Goal: Task Accomplishment & Management: Manage account settings

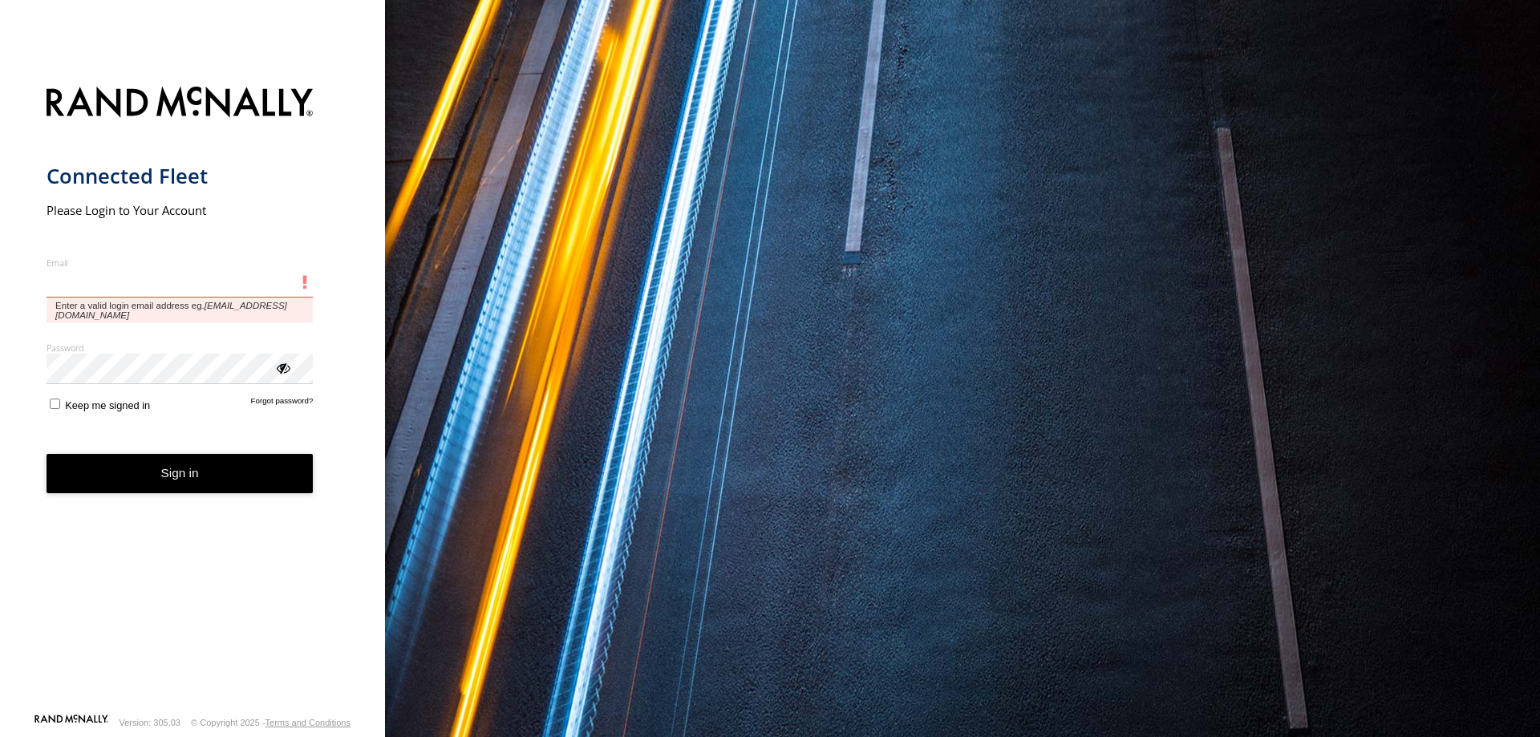
click at [142, 273] on input "Email" at bounding box center [180, 283] width 267 height 29
type input "**********"
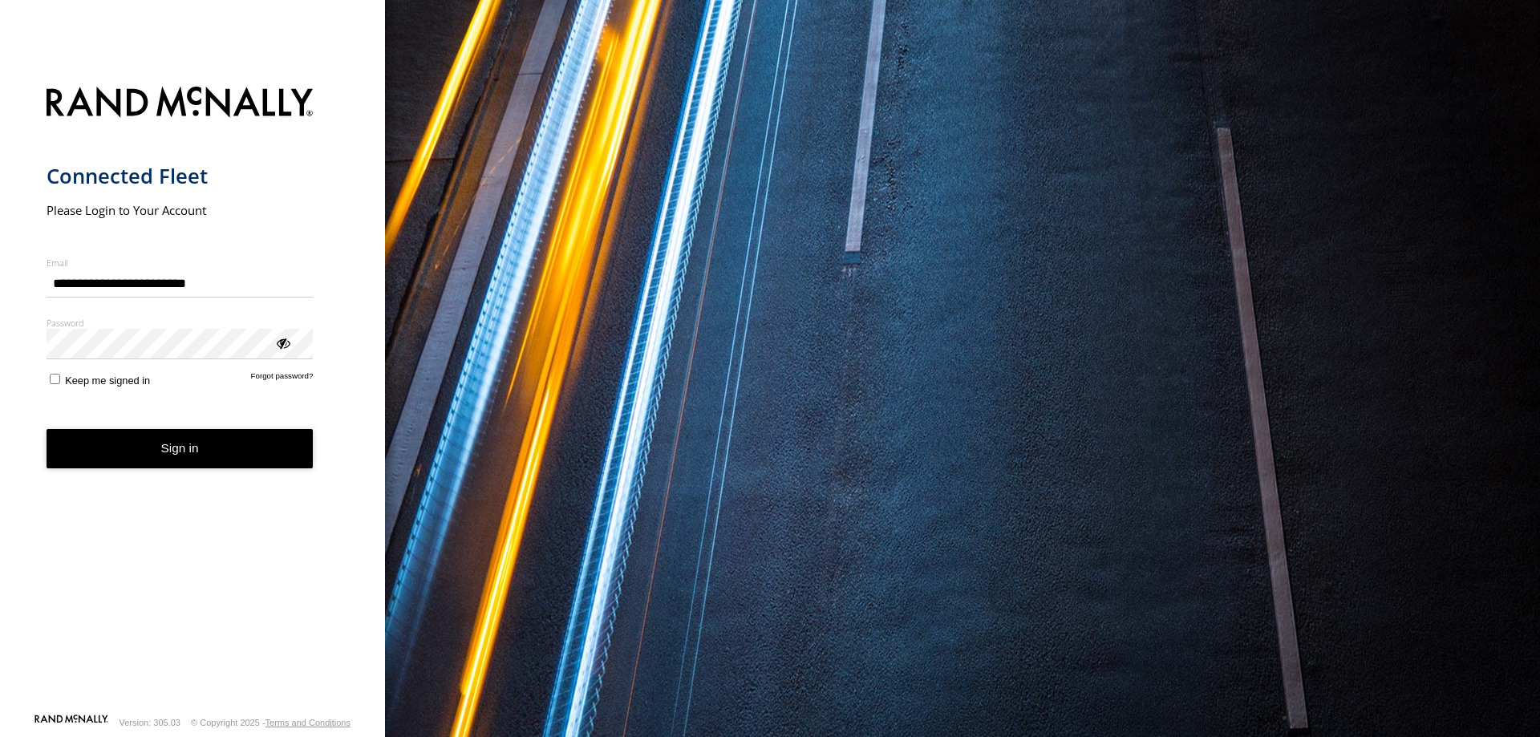
click at [217, 443] on button "Sign in" at bounding box center [180, 448] width 267 height 39
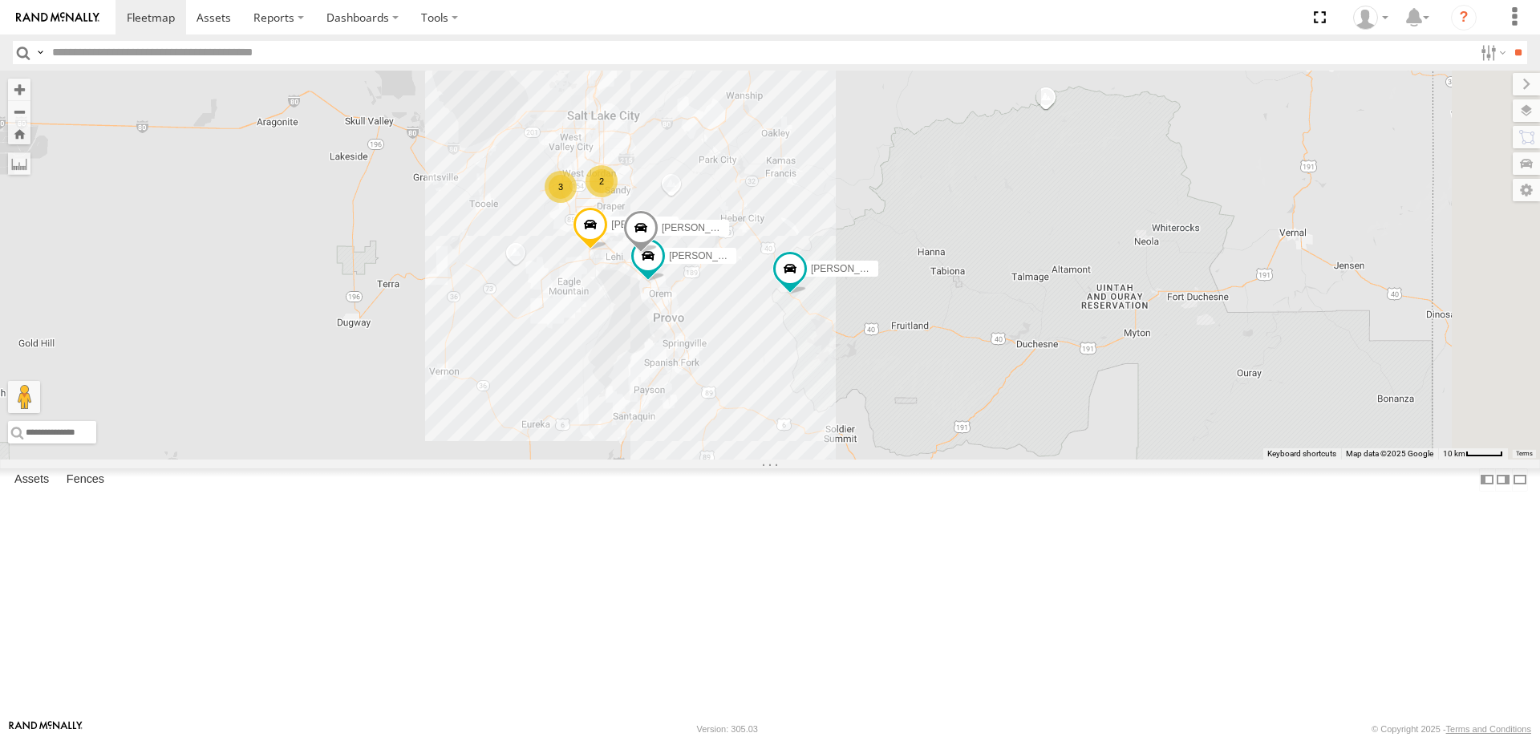
drag, startPoint x: 1298, startPoint y: 556, endPoint x: 1095, endPoint y: 399, distance: 257.7
click at [1095, 399] on div "RUBEN 2017 E350 GT1 Justin -2023 F150 MITCH 2017 F150 JARED -2017 F150 CASEY 20…" at bounding box center [770, 265] width 1540 height 389
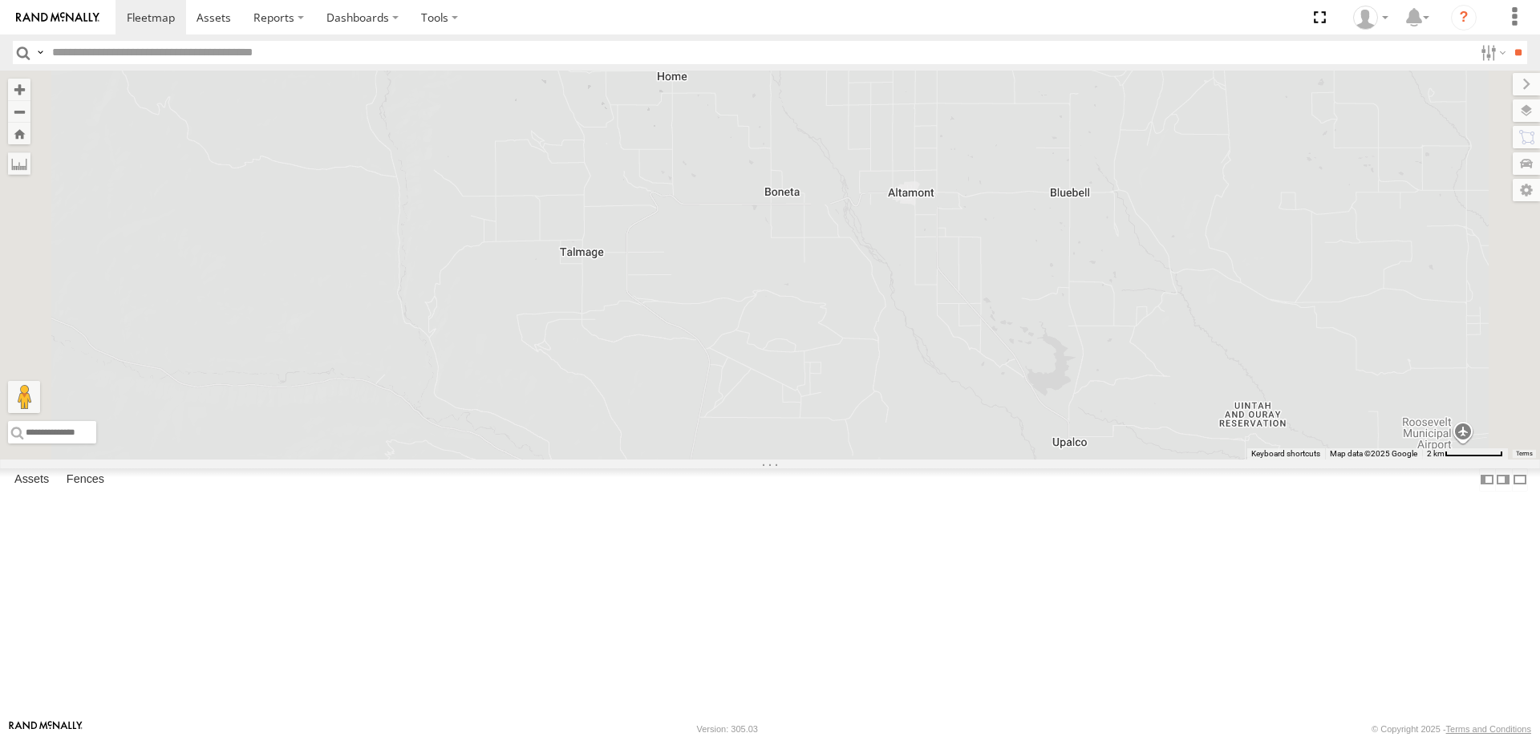
drag, startPoint x: 1177, startPoint y: 371, endPoint x: 1139, endPoint y: 435, distance: 74.1
click at [1123, 459] on div "RUBEN 2017 E350 GT1 Justin -2023 F150 MITCH 2017 F150 JARED -2017 F150 CASEY 20…" at bounding box center [770, 265] width 1540 height 389
drag, startPoint x: 1179, startPoint y: 307, endPoint x: 1124, endPoint y: 426, distance: 130.6
click at [1125, 426] on div "RUBEN 2017 E350 GT1 Justin -2023 F150 MITCH 2017 F150 JARED -2017 F150 CASEY 20…" at bounding box center [770, 265] width 1540 height 389
click at [91, 491] on label "Fences" at bounding box center [86, 479] width 54 height 22
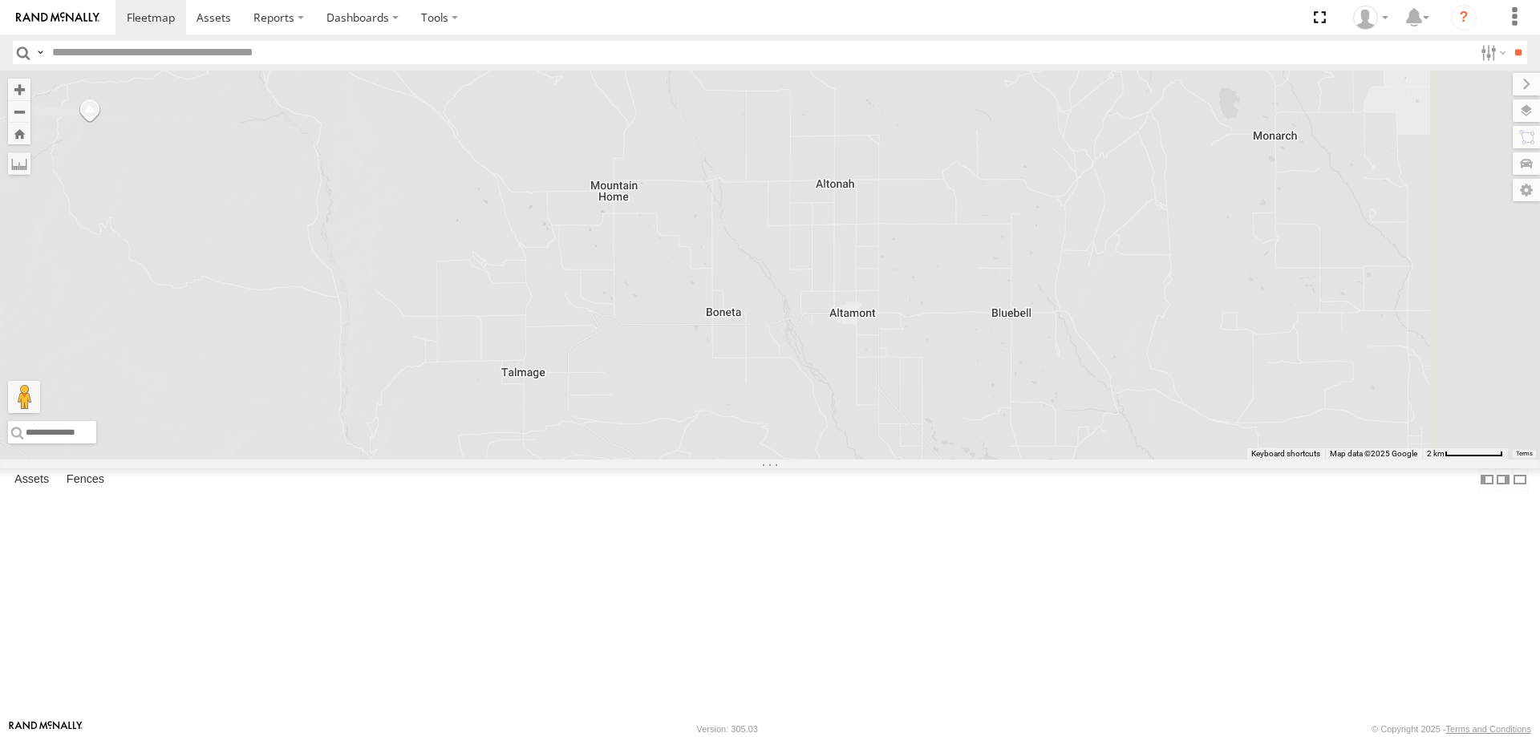
click at [113, 54] on input "text" at bounding box center [759, 52] width 1427 height 23
click at [0, 0] on link "Fence Mgt" at bounding box center [0, 0] width 0 height 0
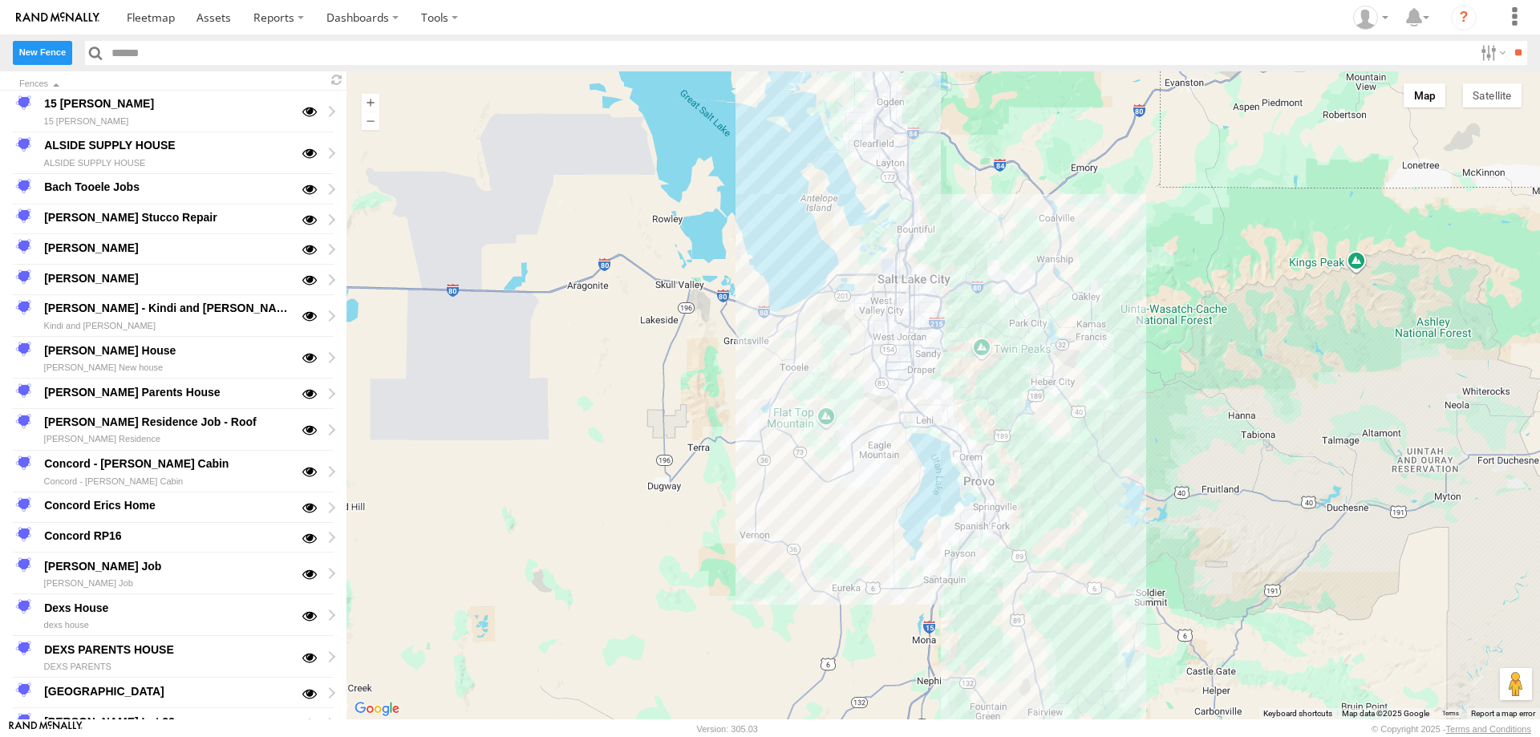
click at [39, 51] on label "New Fence" at bounding box center [42, 52] width 59 height 23
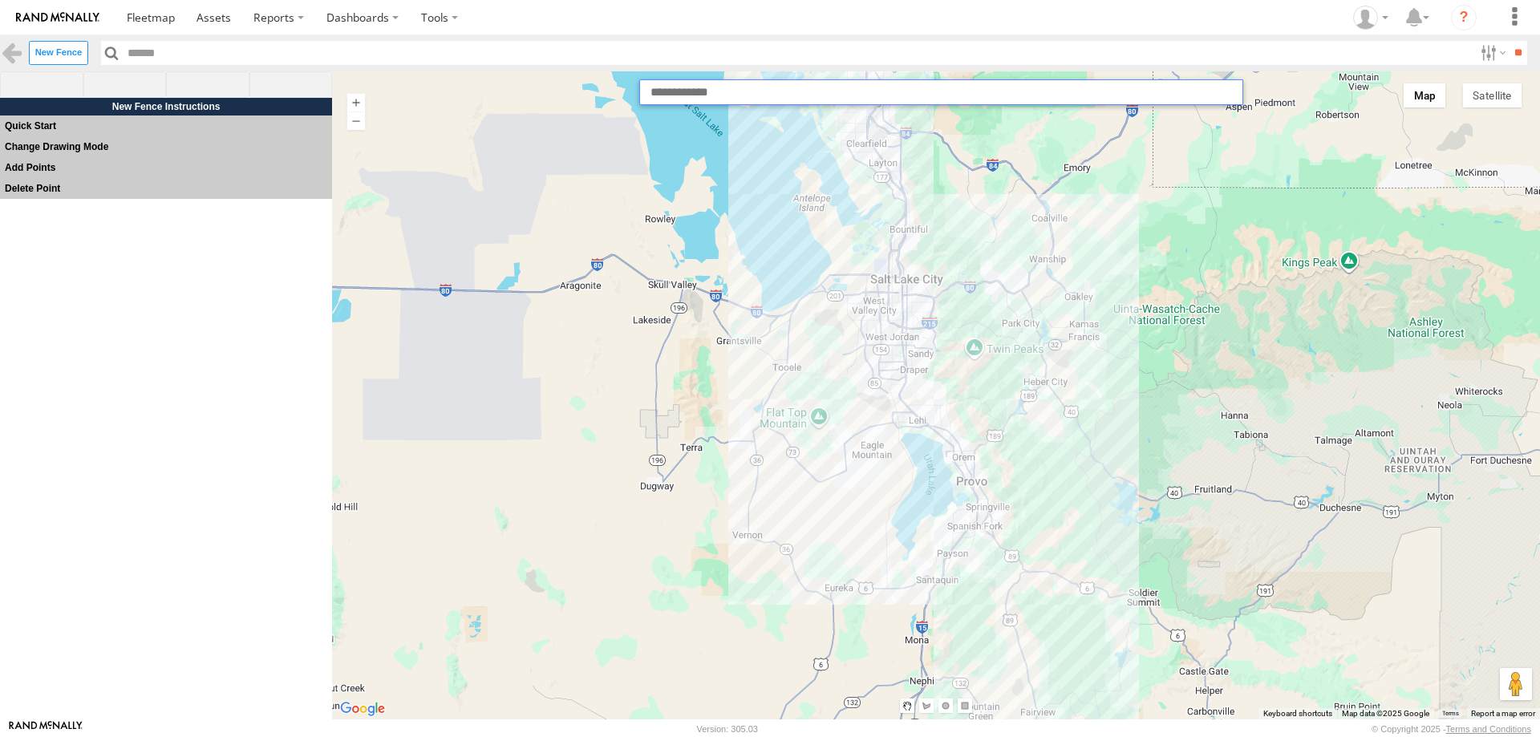
click at [736, 94] on input "text" at bounding box center [941, 92] width 604 height 26
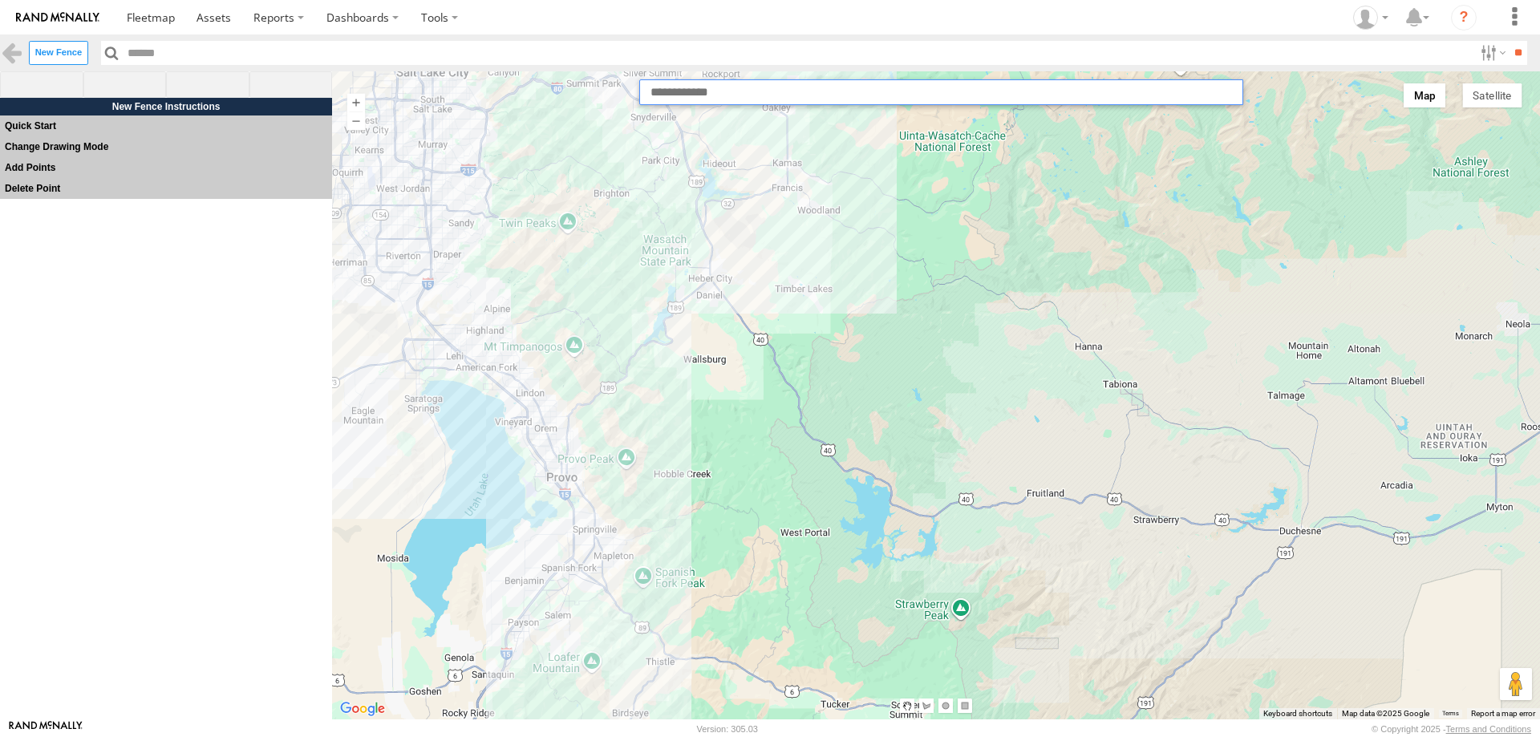
click at [710, 97] on input "text" at bounding box center [941, 92] width 604 height 26
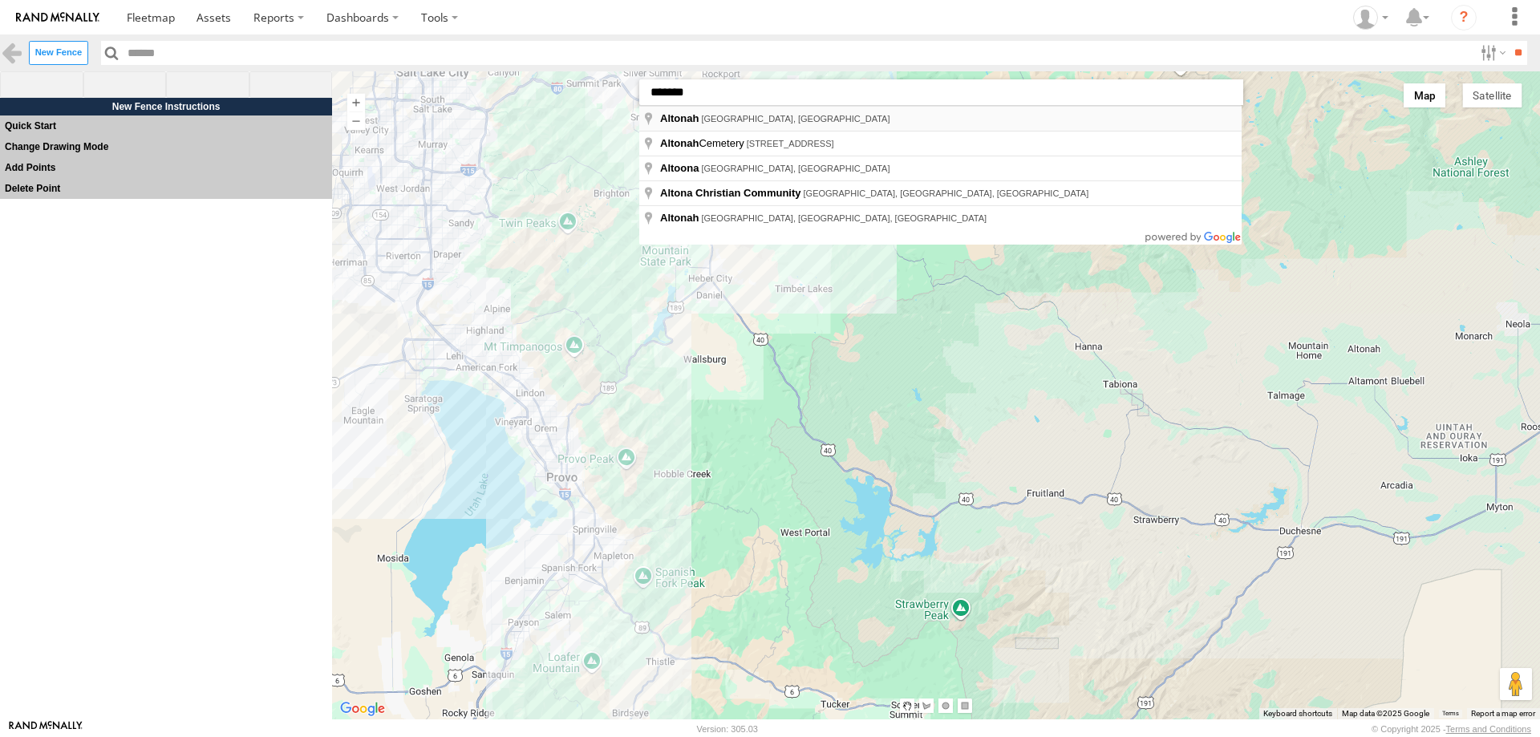
type input "**********"
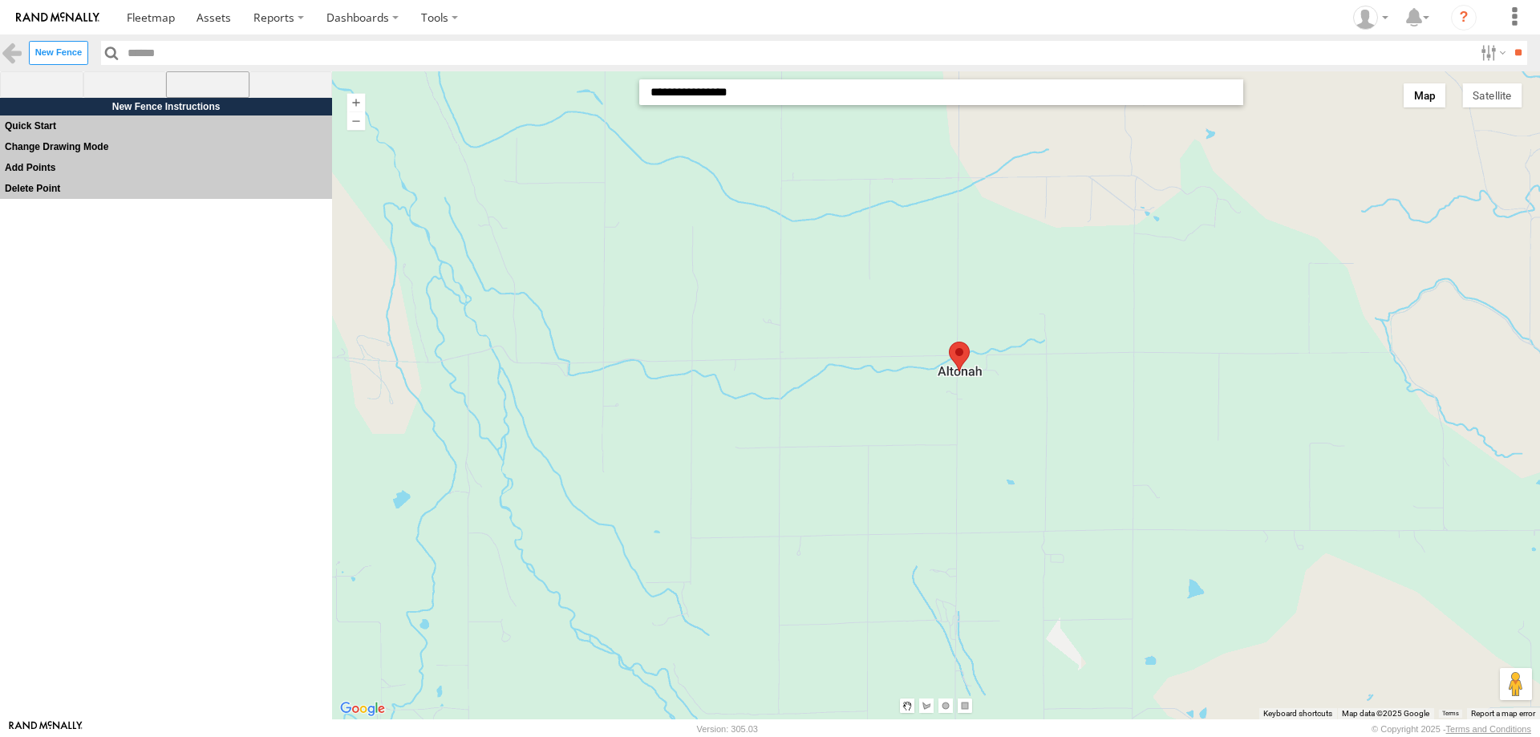
click at [204, 89] on span at bounding box center [207, 84] width 83 height 27
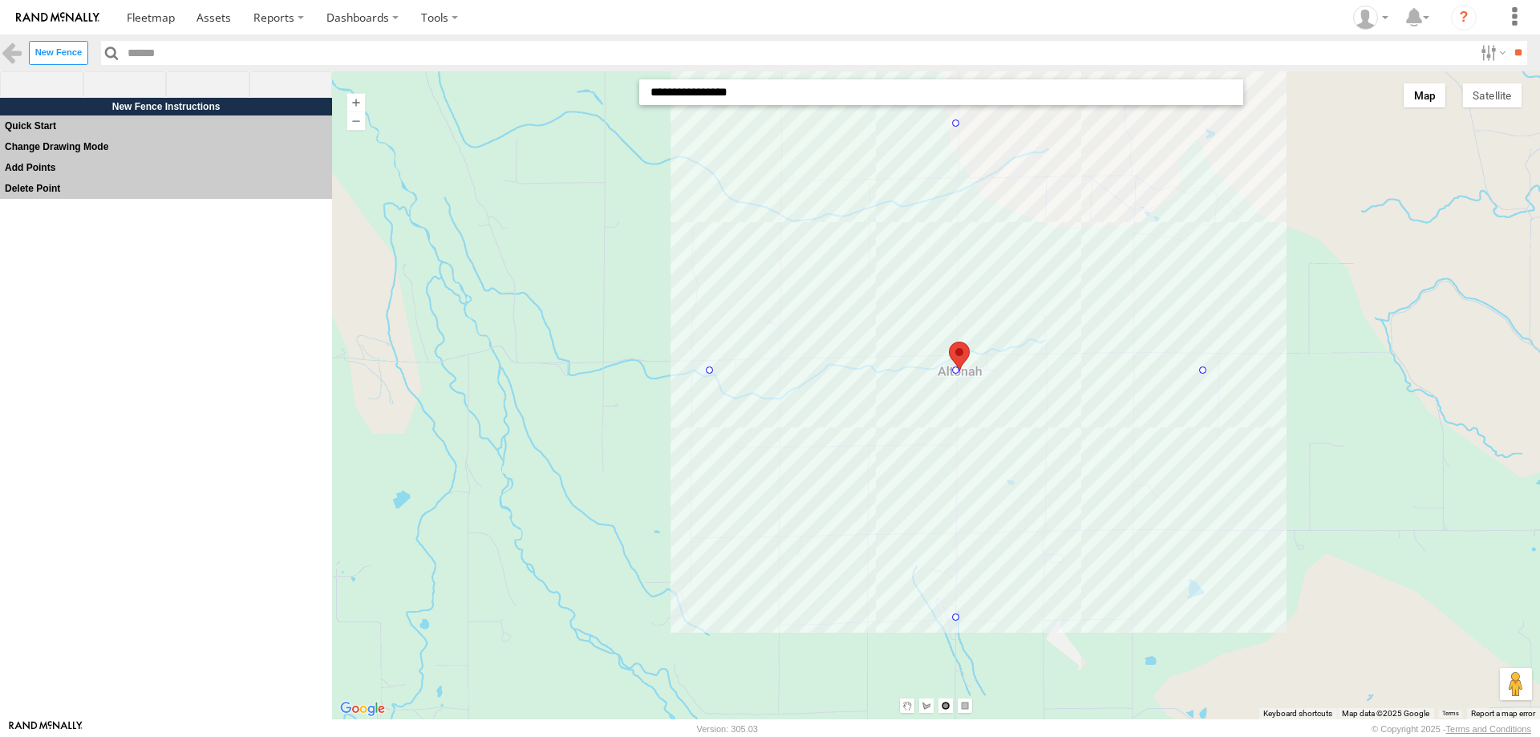
drag, startPoint x: 957, startPoint y: 366, endPoint x: 1094, endPoint y: 576, distance: 250.2
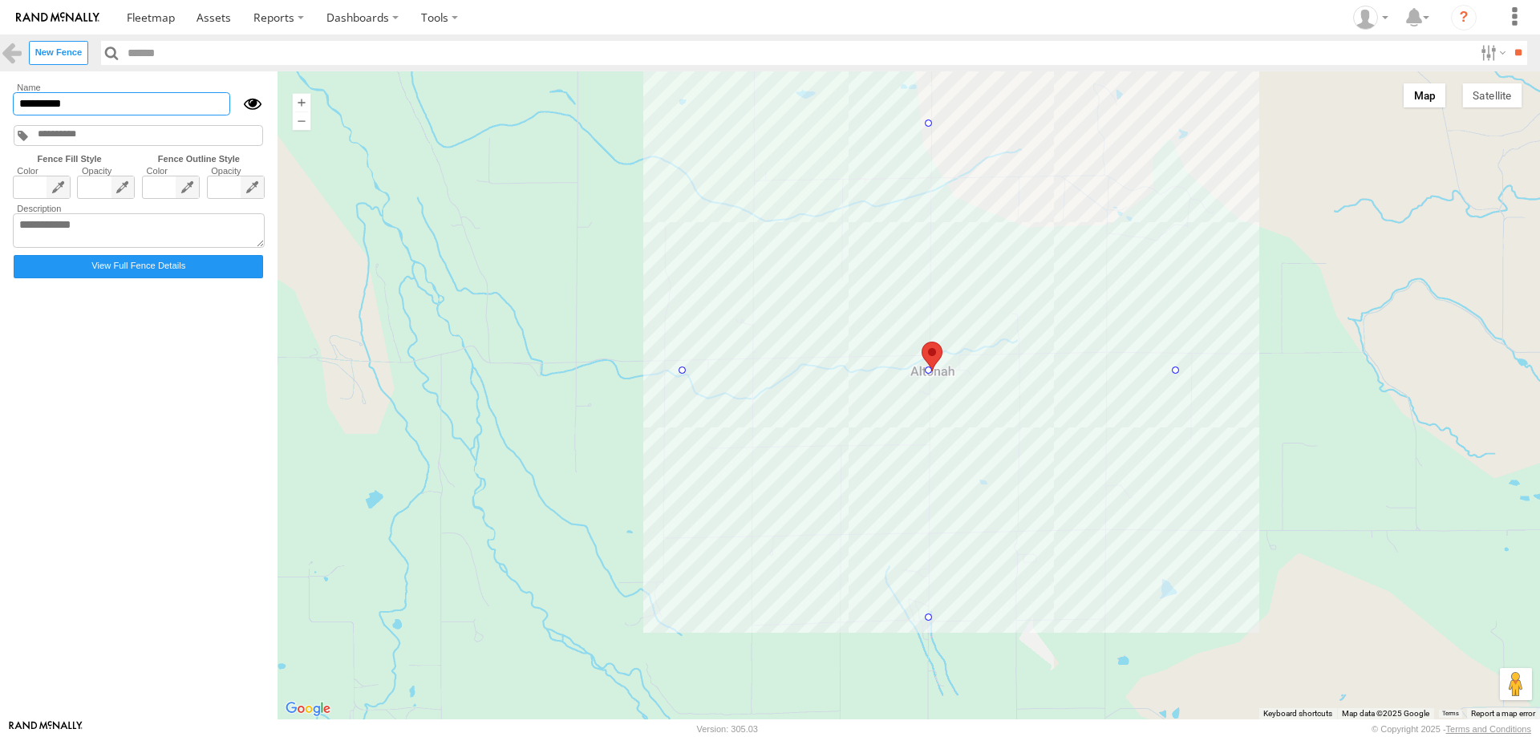
drag, startPoint x: 42, startPoint y: 104, endPoint x: 6, endPoint y: 104, distance: 35.3
click at [6, 104] on main "Fences 15 Black - Condon 15 Black - Condon ALSIDE SUPPLY HOUSE ALSIDE SUPPLY HO…" at bounding box center [770, 395] width 1540 height 648
type input "**********"
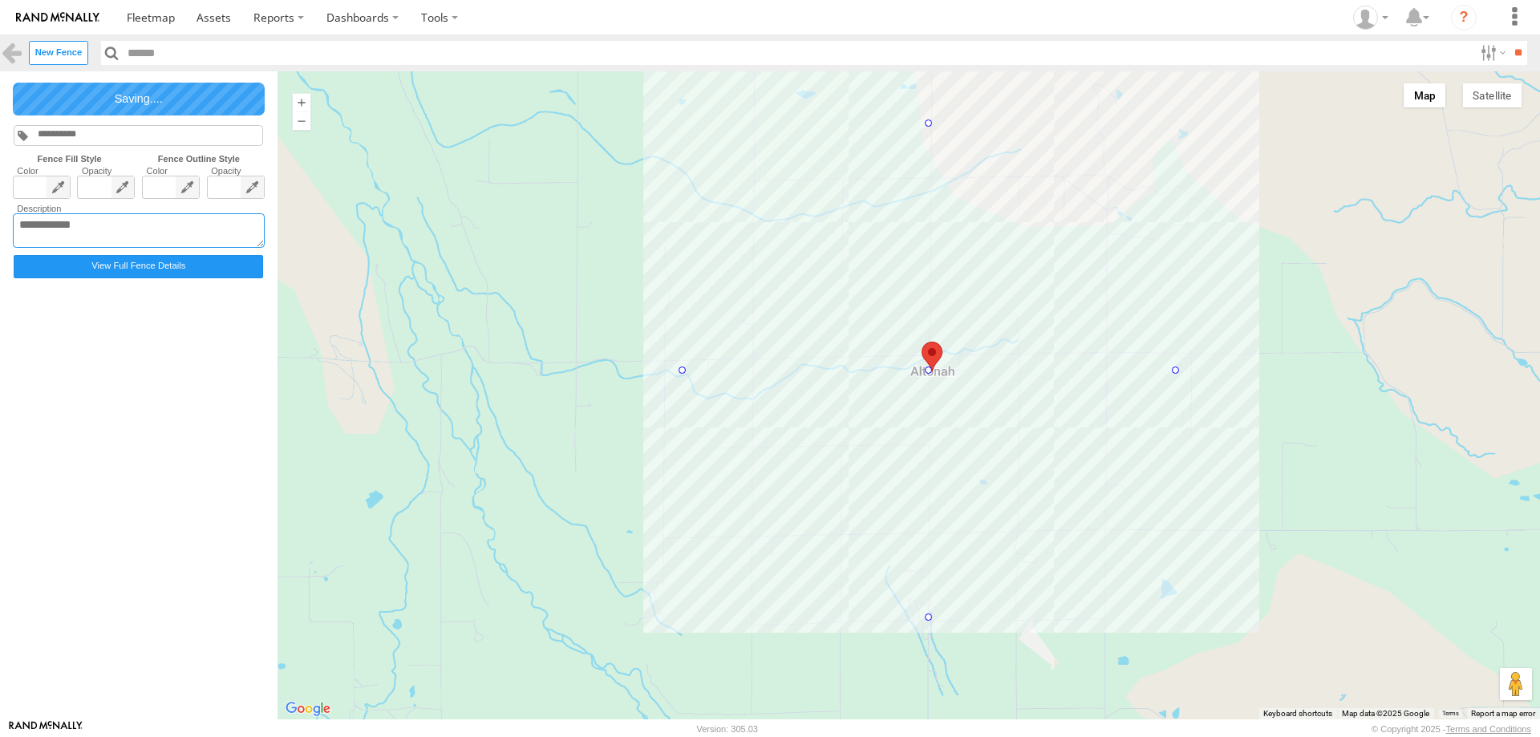
click at [108, 233] on textarea at bounding box center [139, 230] width 252 height 35
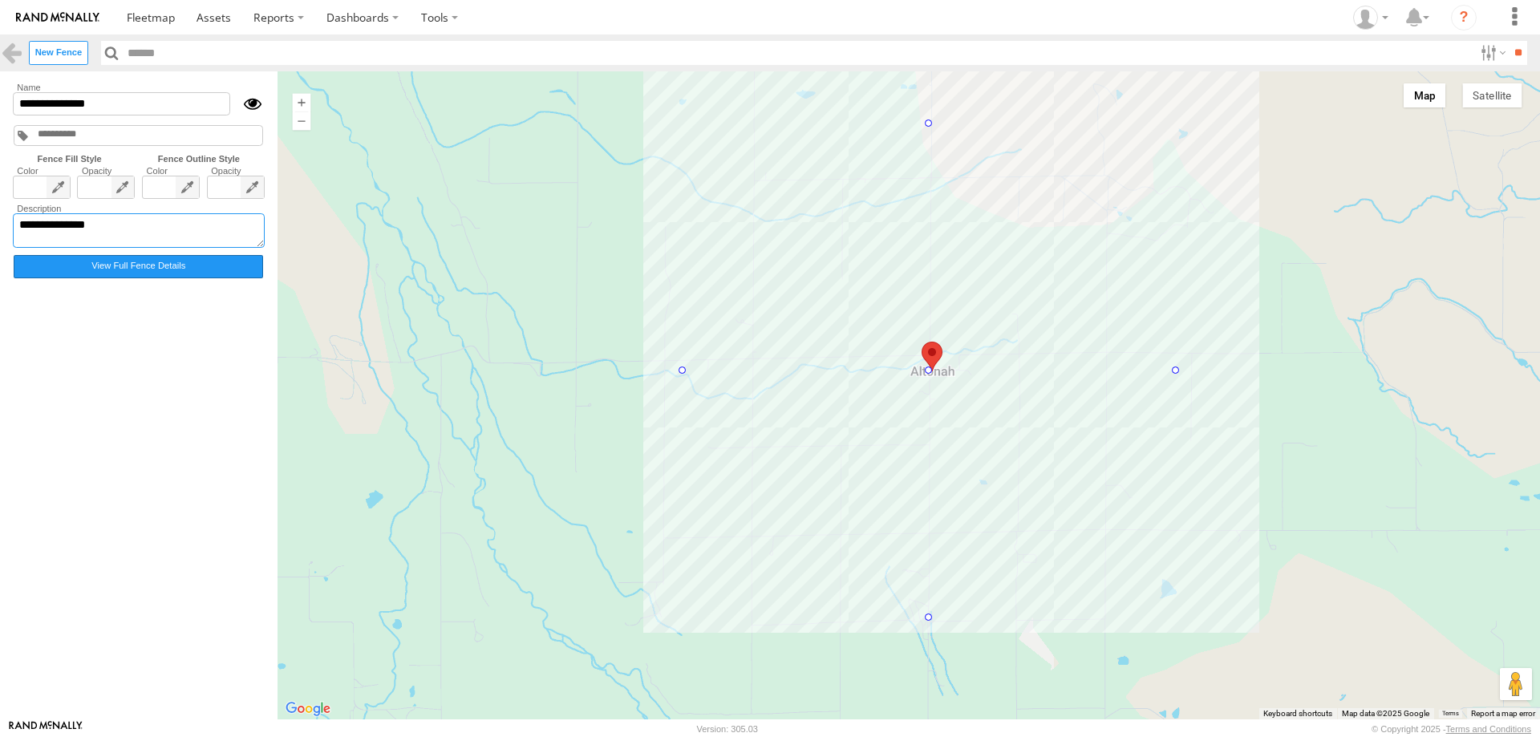
type textarea "**********"
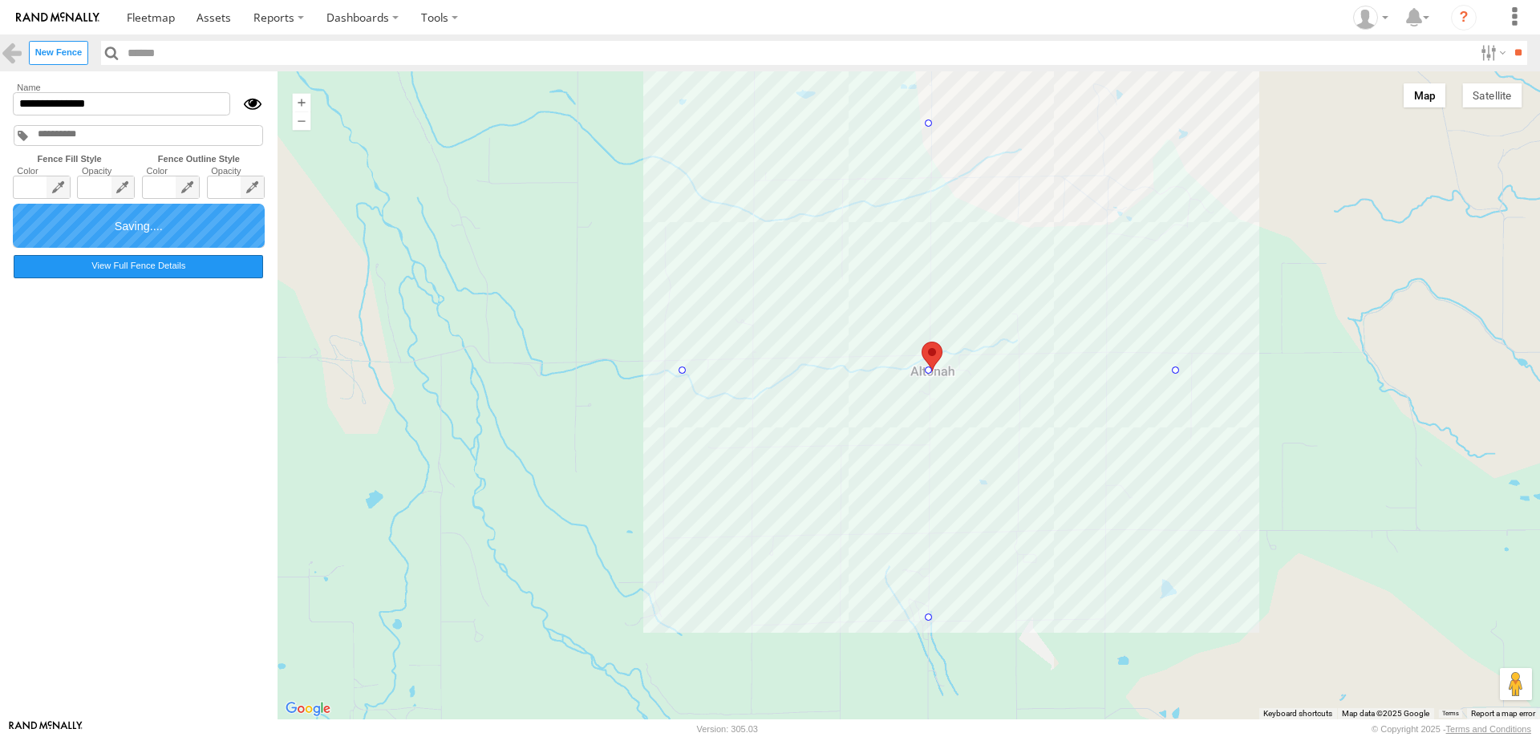
click at [159, 276] on label "View Full Fence Details" at bounding box center [138, 266] width 249 height 23
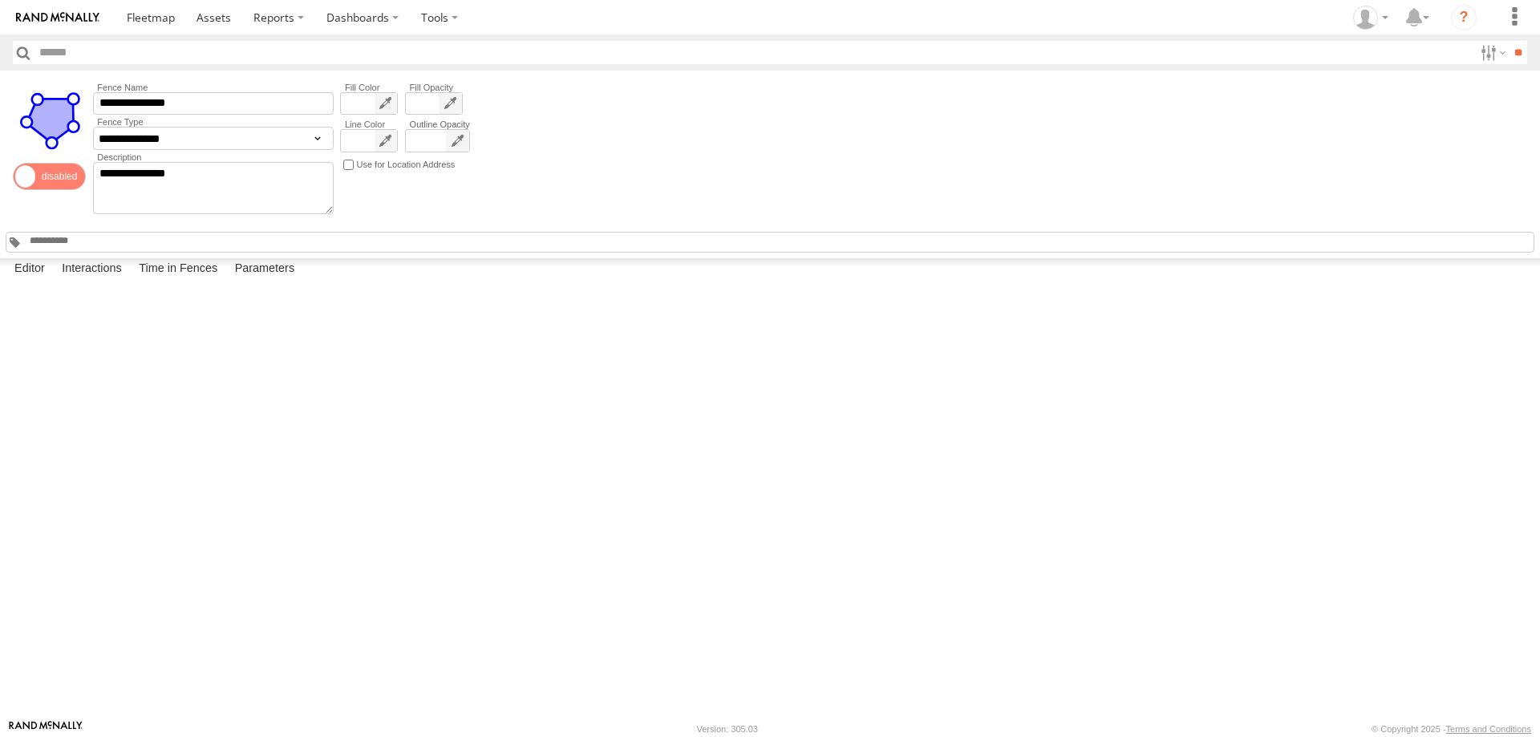
click at [0, 0] on div at bounding box center [0, 0] width 0 height 0
click at [1511, 52] on input "**" at bounding box center [1517, 52] width 18 height 23
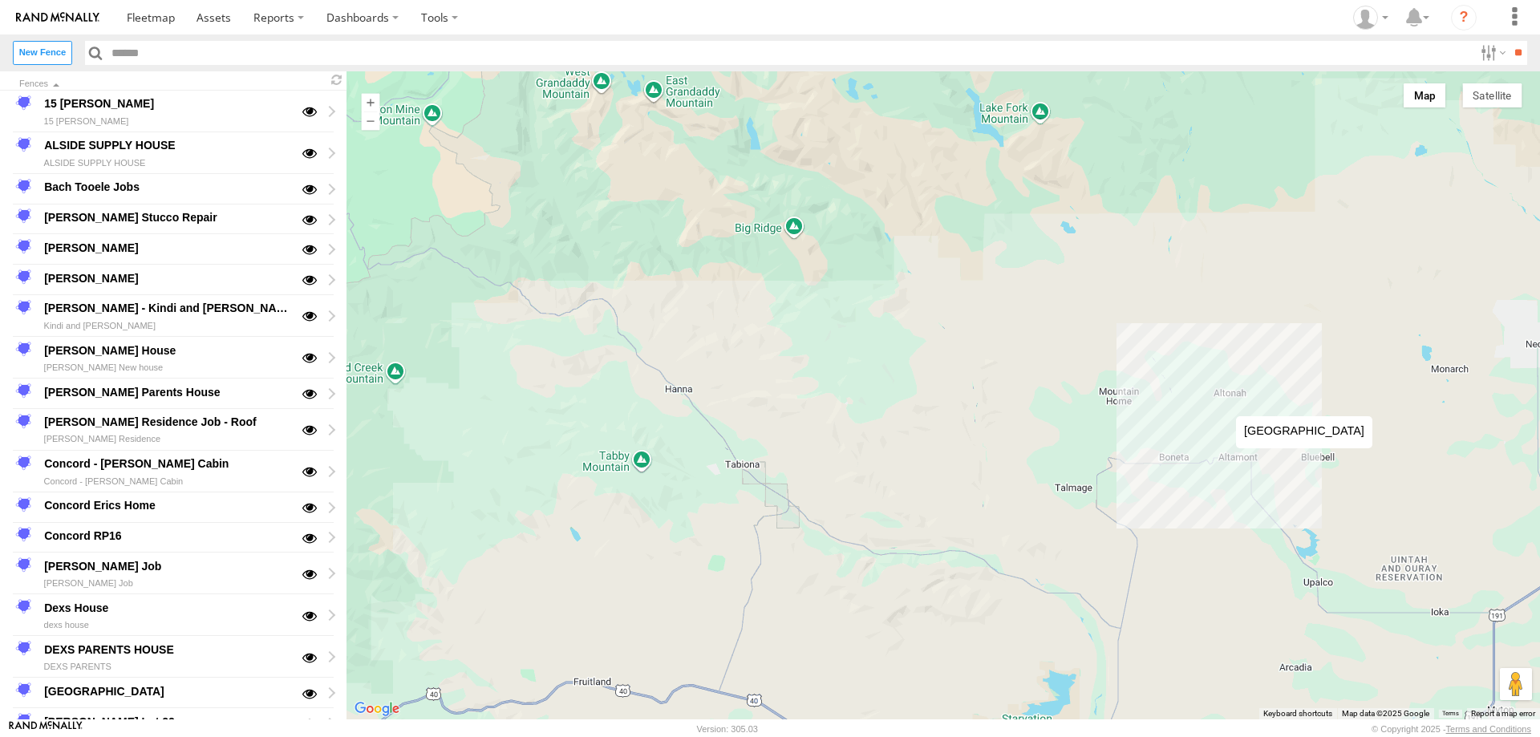
click at [1220, 400] on div at bounding box center [942, 395] width 1193 height 648
type input "**********"
type textarea "**********"
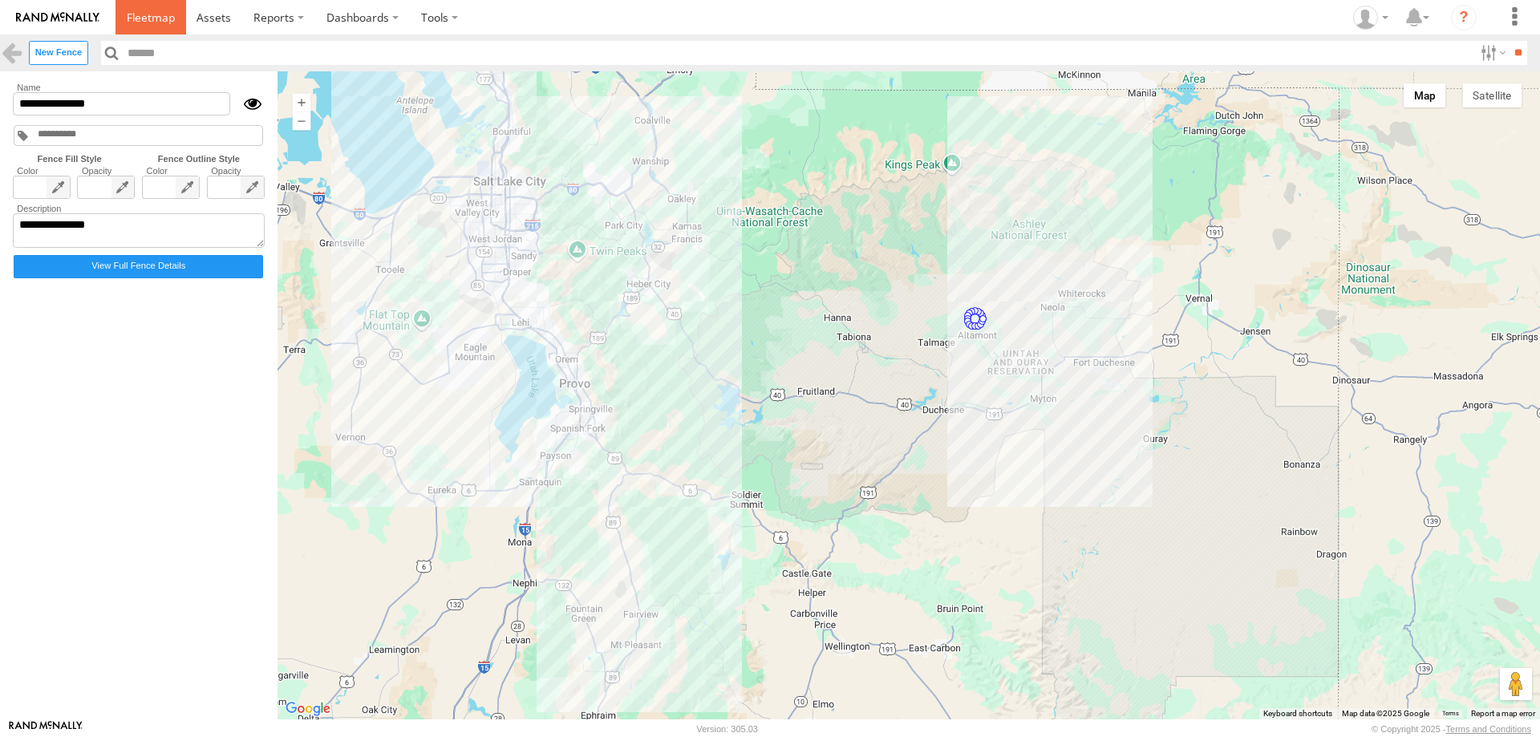
click at [161, 20] on span at bounding box center [151, 17] width 48 height 15
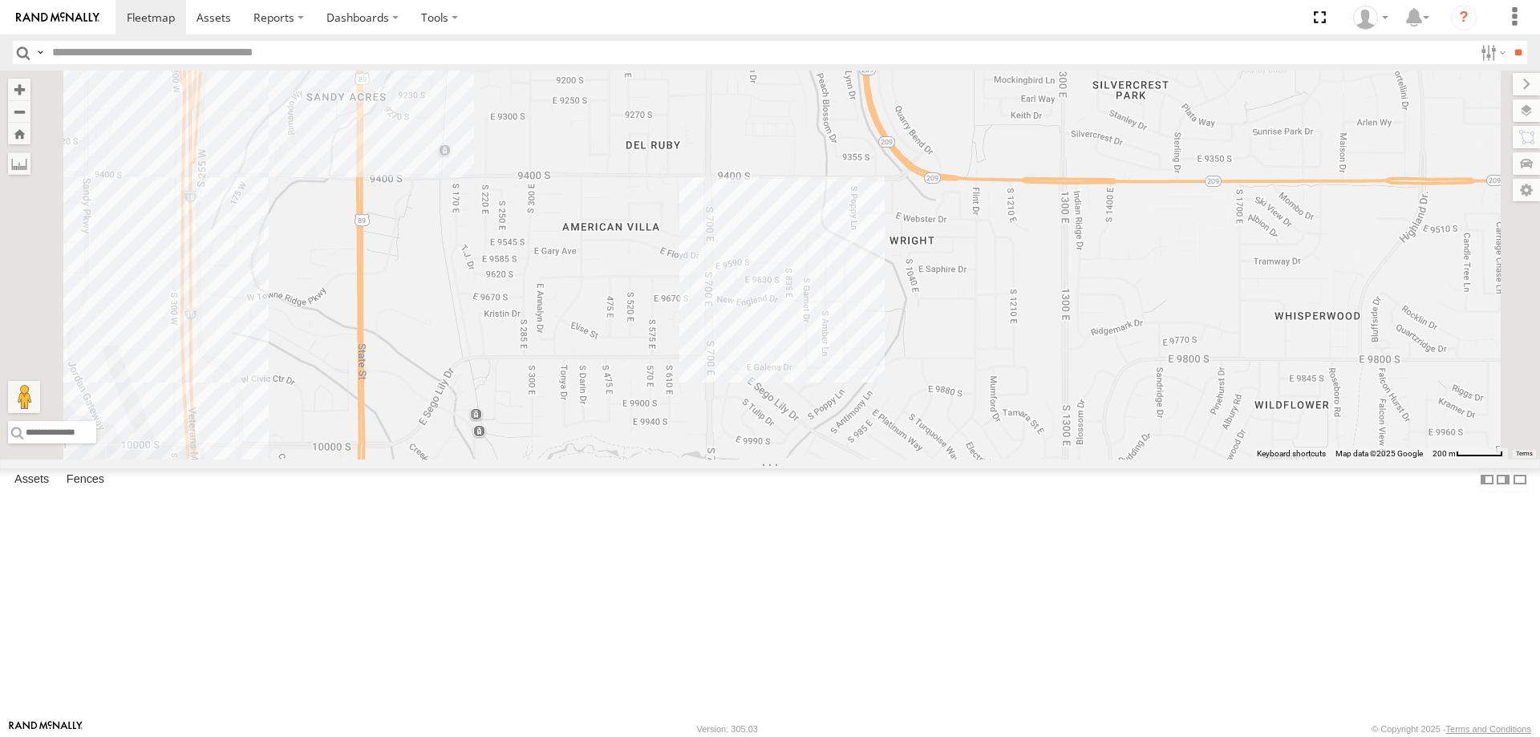
drag, startPoint x: 514, startPoint y: 148, endPoint x: 560, endPoint y: 216, distance: 81.9
click at [560, 216] on div "[PERSON_NAME] 2020 F350 GT2 [PERSON_NAME] 2017 E350 GT1 [PERSON_NAME] -2023 F15…" at bounding box center [770, 265] width 1540 height 389
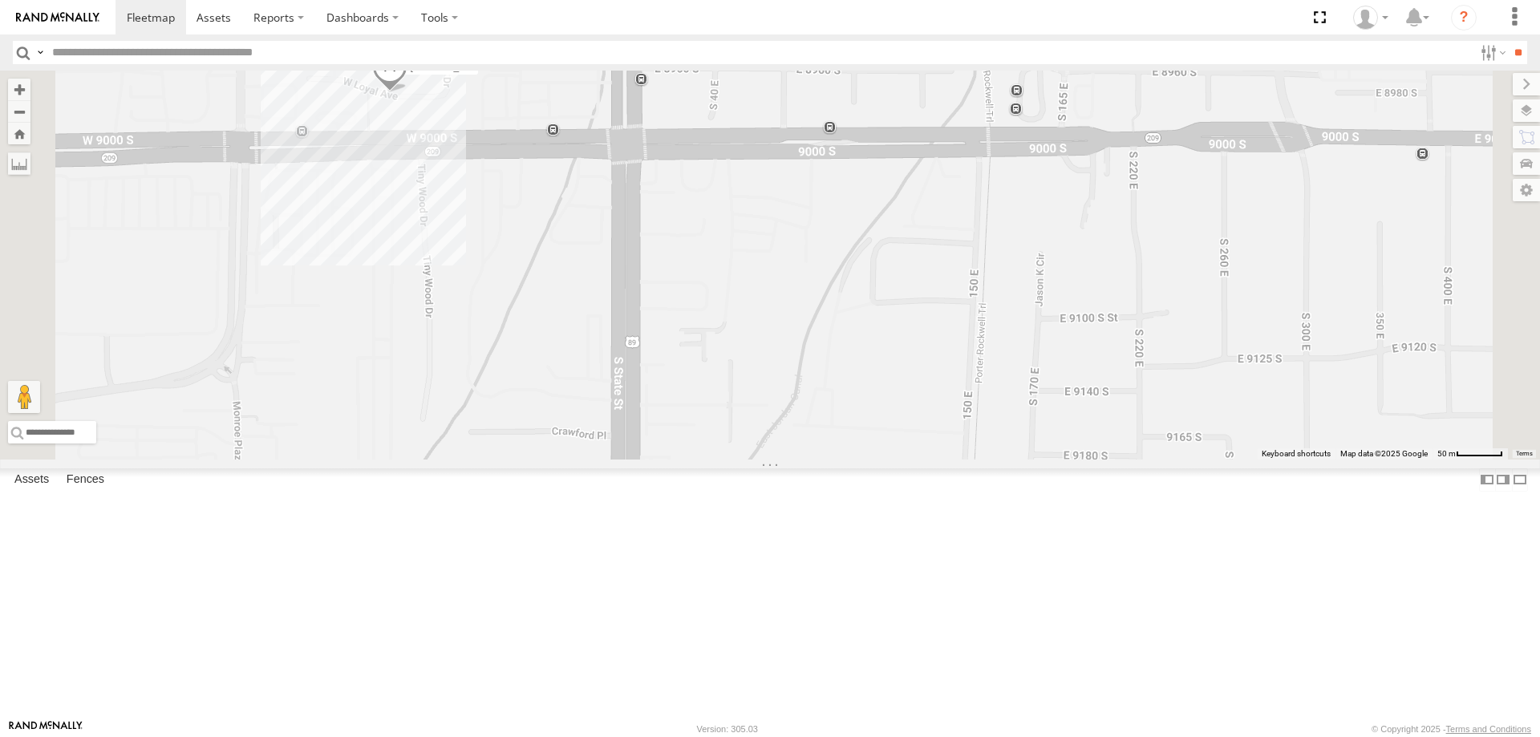
click at [601, 228] on div "[PERSON_NAME] 2020 F350 GT2 [PERSON_NAME] 2017 E350 GT1 [PERSON_NAME] -2023 F15…" at bounding box center [770, 265] width 1540 height 389
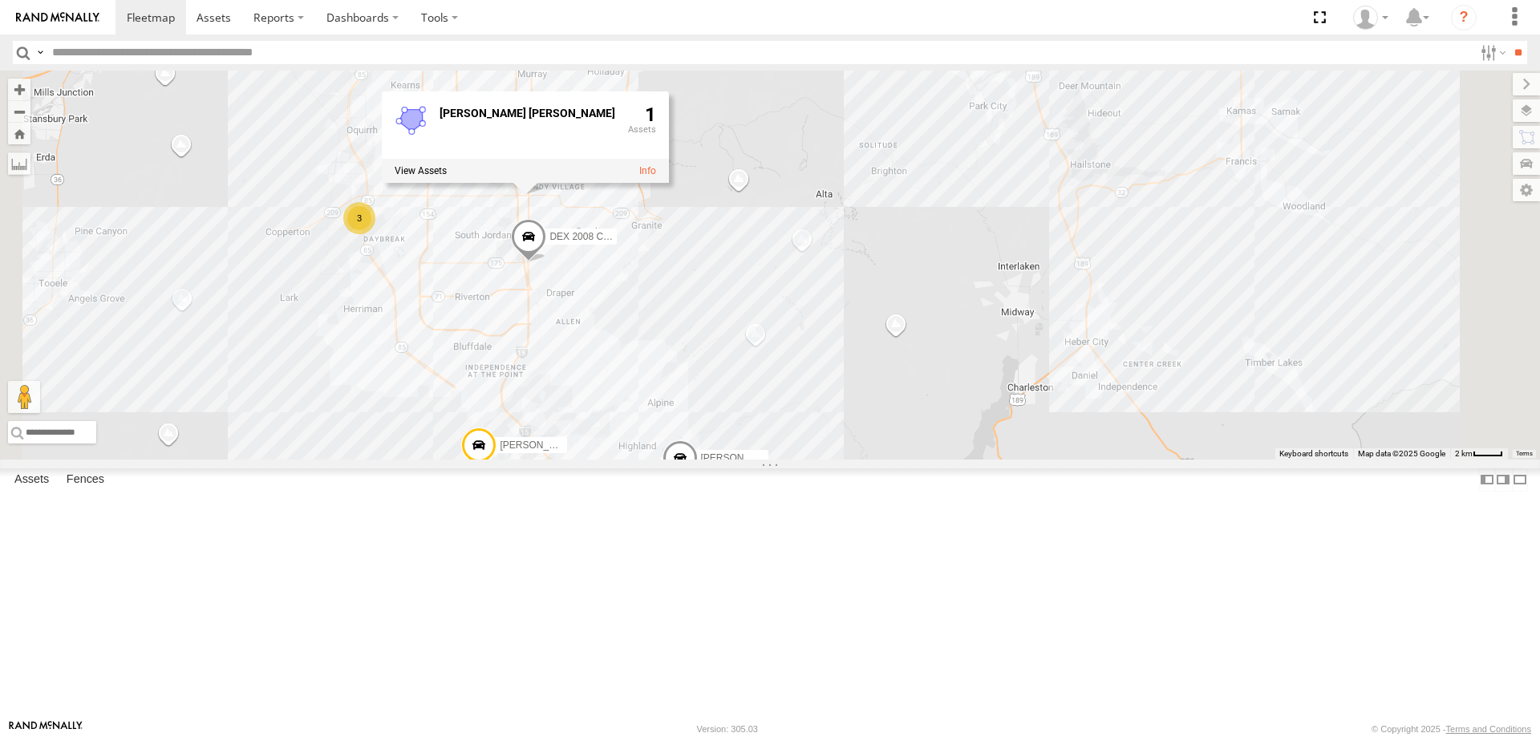
drag, startPoint x: 851, startPoint y: 575, endPoint x: 769, endPoint y: 386, distance: 206.2
click at [777, 393] on div "JORGE 2020 F350 GT2 RUBEN 2017 E350 GT1 Justin -2023 F150 MITCH 2017 F150 JARED…" at bounding box center [770, 265] width 1540 height 389
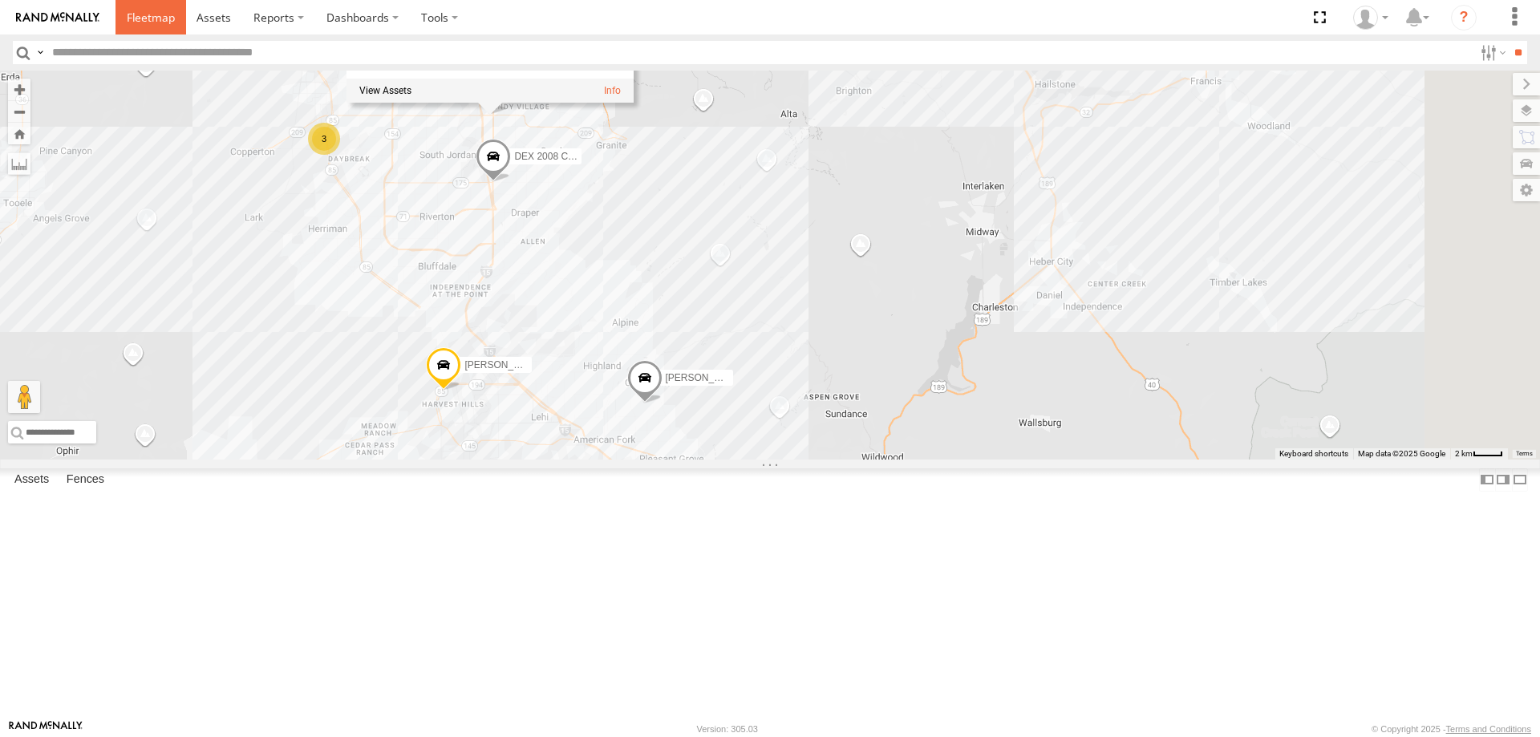
click at [146, 17] on span at bounding box center [151, 17] width 48 height 15
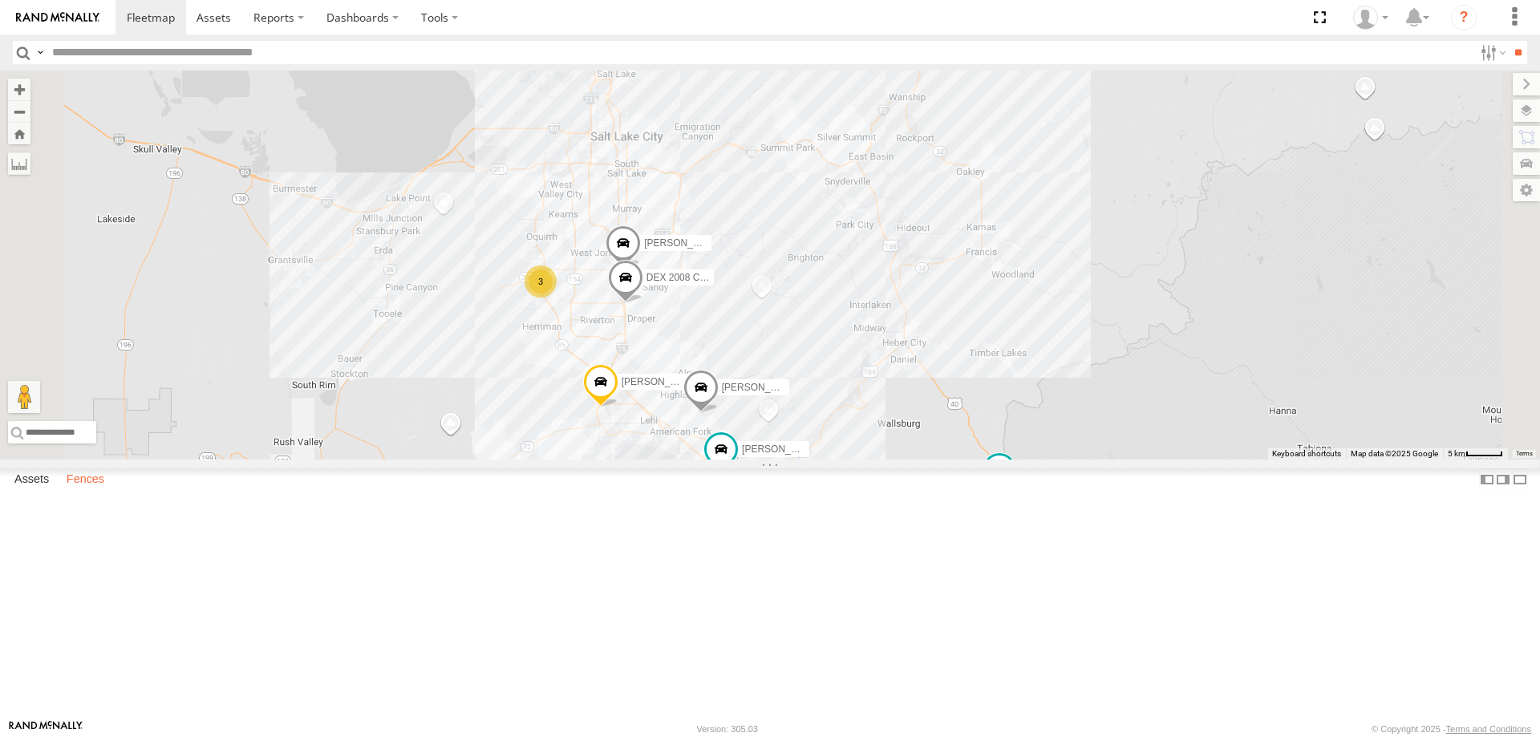
click at [90, 491] on label "Fences" at bounding box center [86, 479] width 54 height 22
click at [0, 0] on div "Gregs House" at bounding box center [0, 0] width 0 height 0
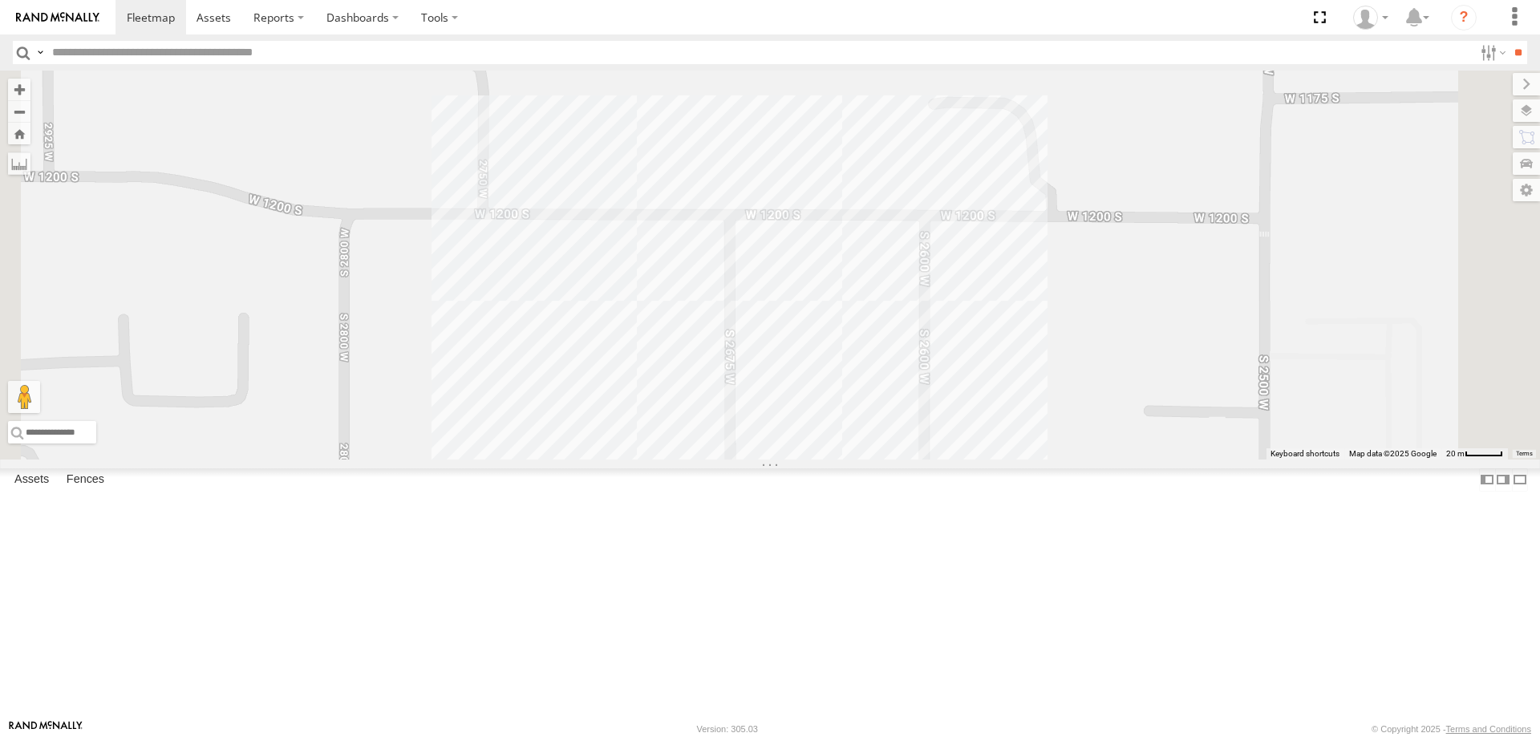
click at [0, 0] on div "Gregs House" at bounding box center [0, 0] width 0 height 0
drag, startPoint x: 95, startPoint y: 549, endPoint x: 22, endPoint y: 559, distance: 72.8
click at [0, 0] on icon at bounding box center [0, 0] width 0 height 0
click at [0, 0] on link "Fence Mgt" at bounding box center [0, 0] width 0 height 0
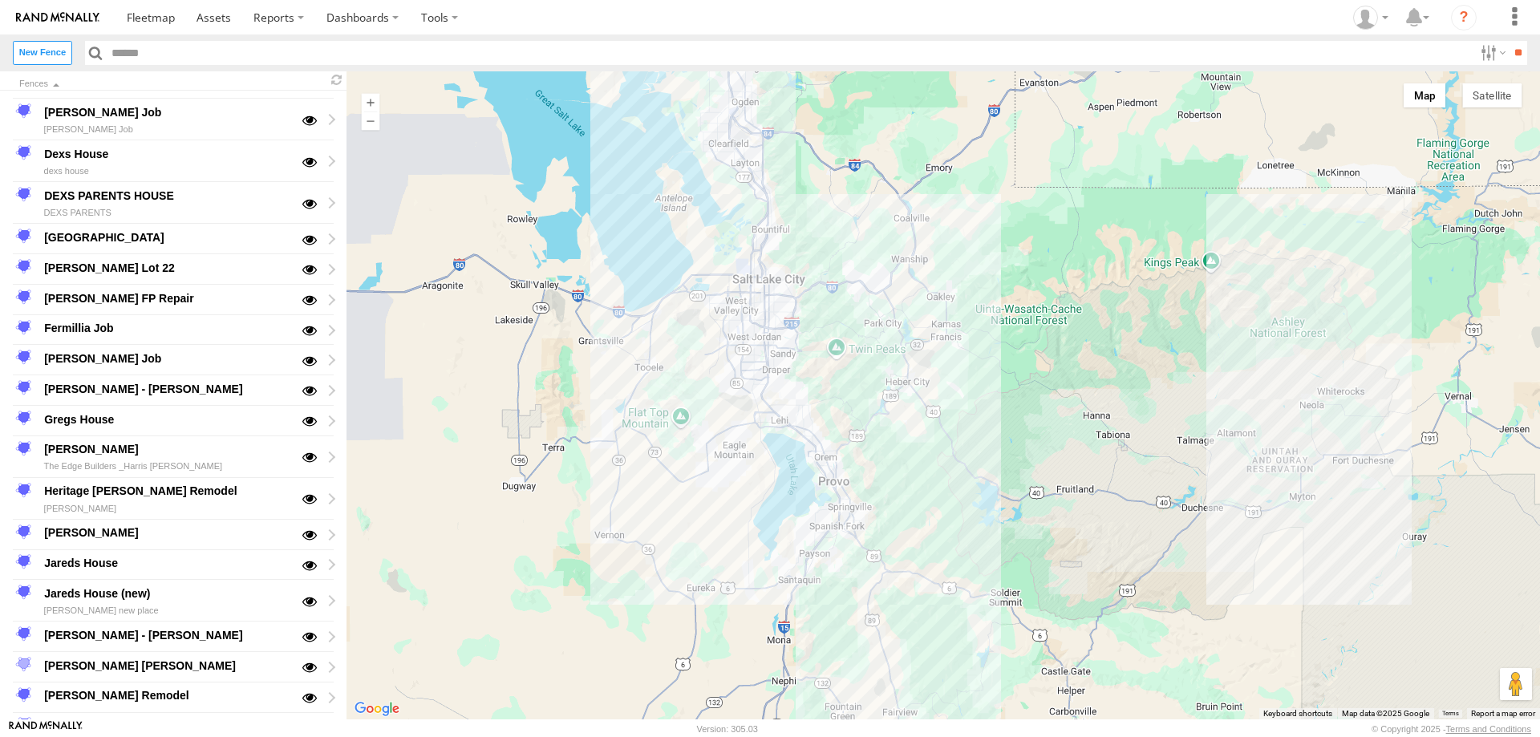
scroll to position [481, 0]
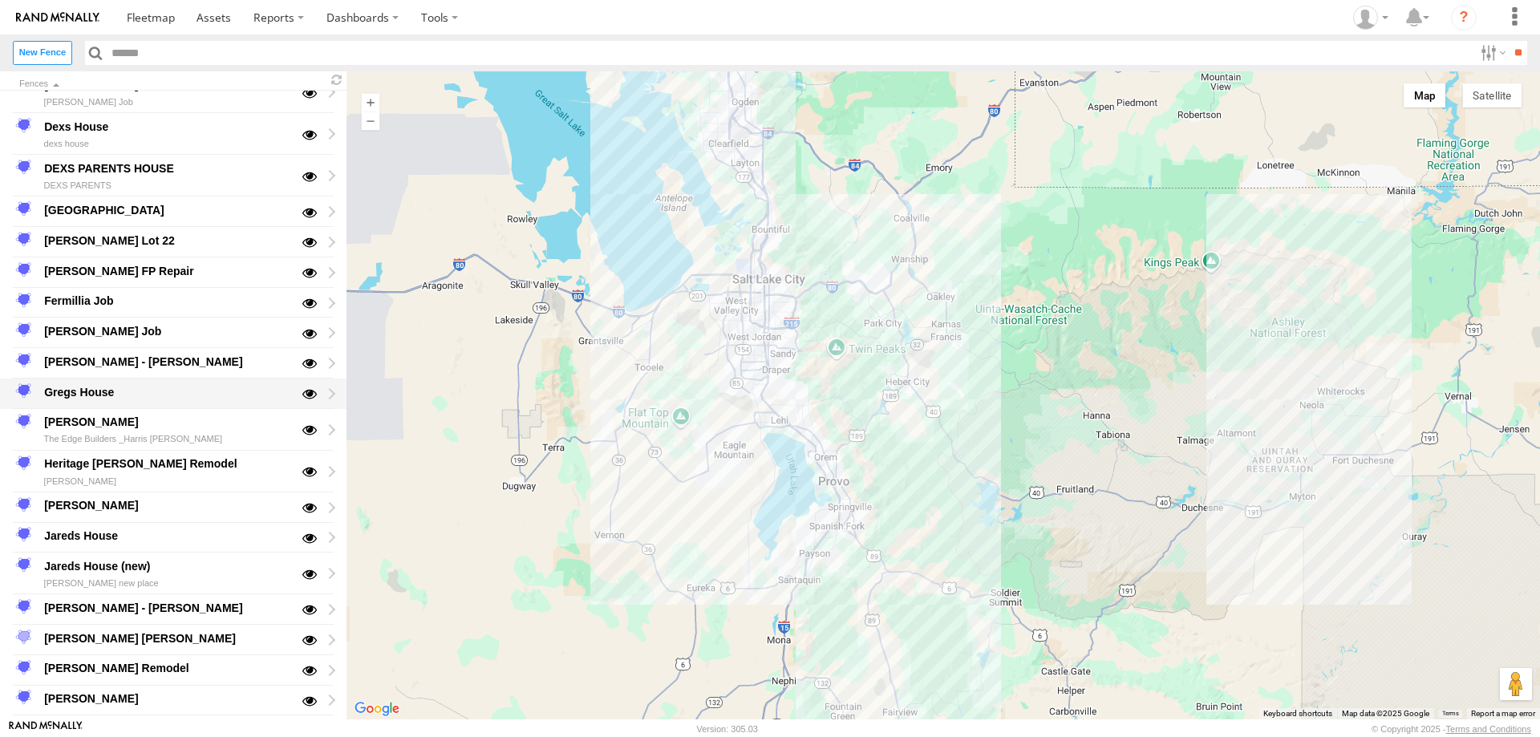
click at [103, 395] on div "Gregs House" at bounding box center [166, 391] width 249 height 19
type input "**********"
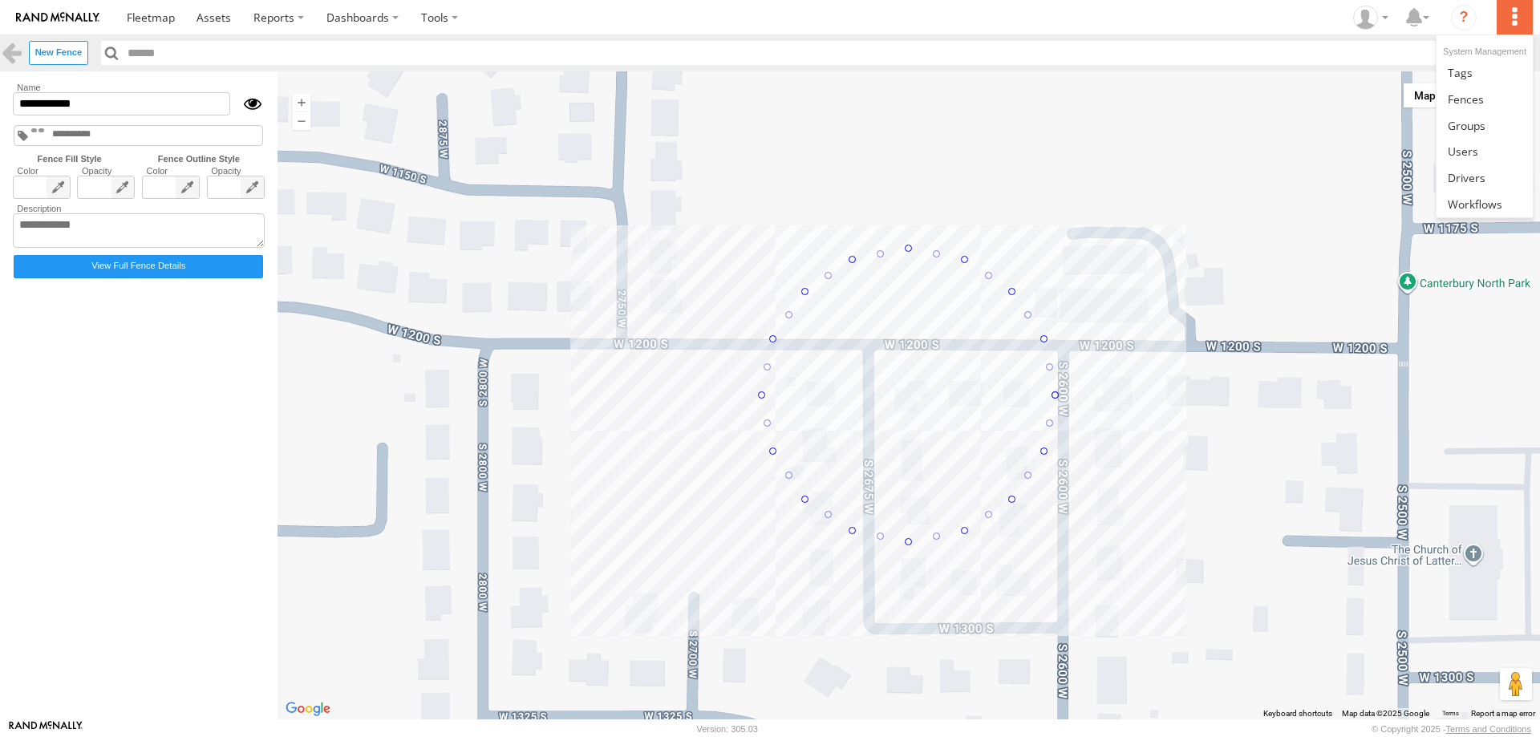
click at [1515, 20] on label at bounding box center [1513, 17] width 35 height 34
click at [7, 52] on link at bounding box center [11, 52] width 23 height 23
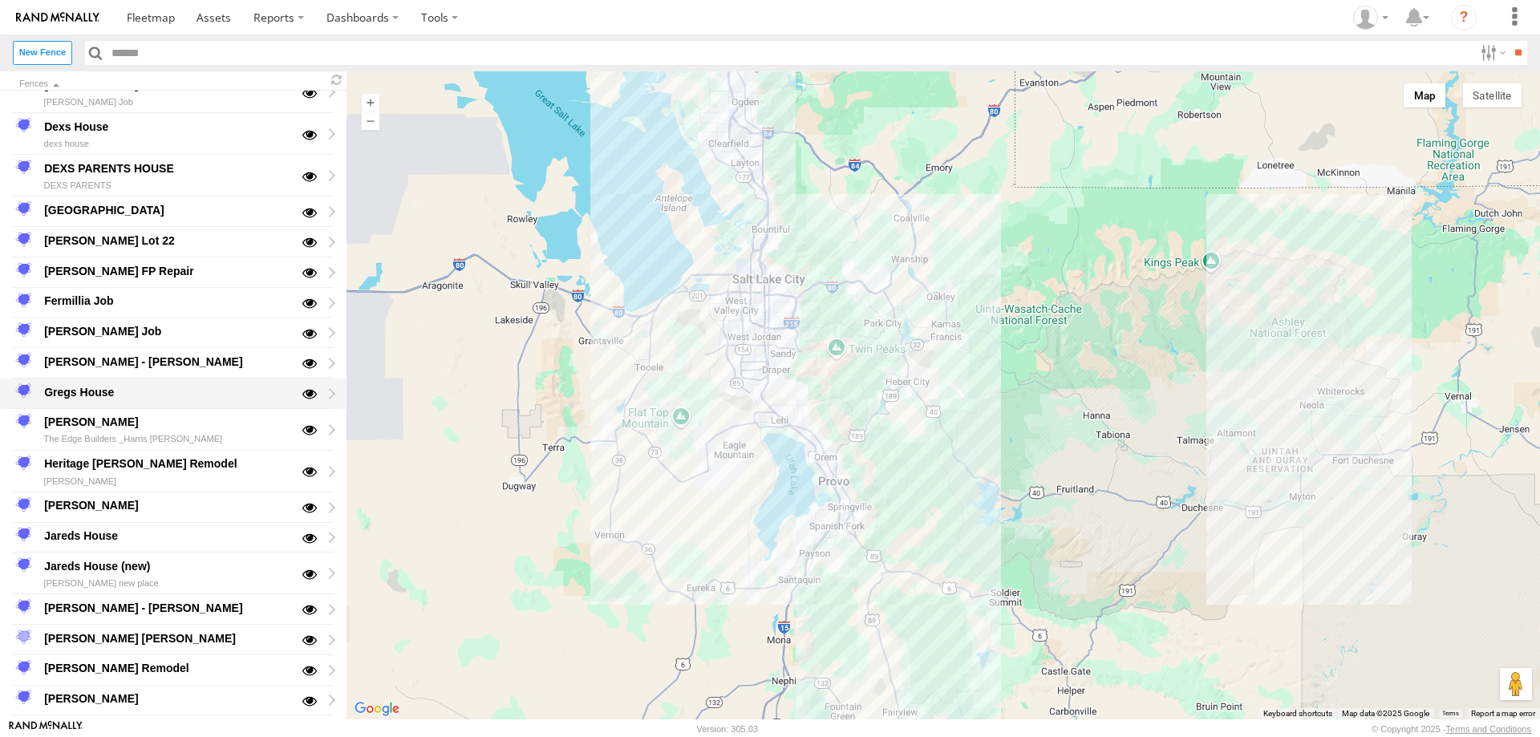
click at [309, 395] on div at bounding box center [317, 393] width 34 height 27
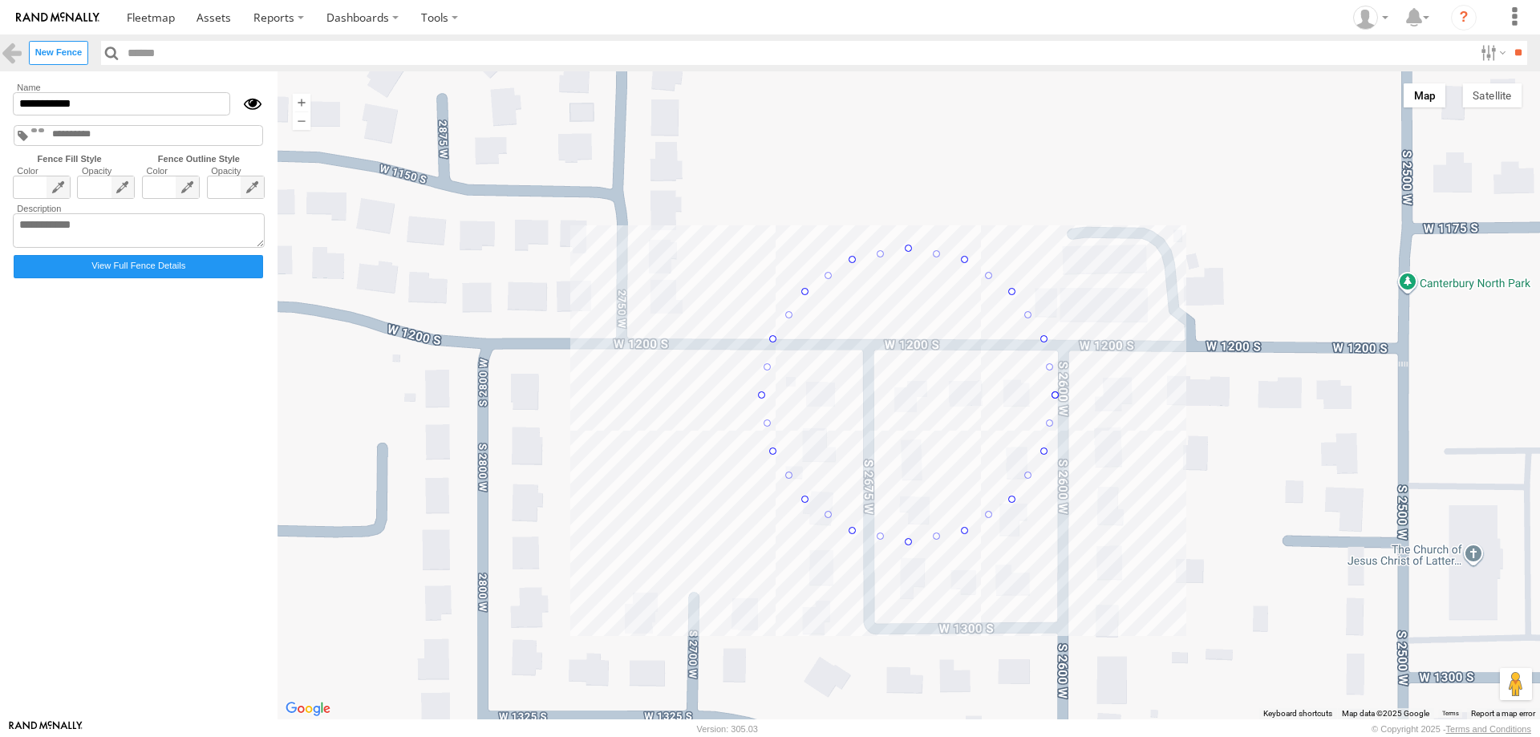
click at [261, 102] on div at bounding box center [247, 103] width 34 height 23
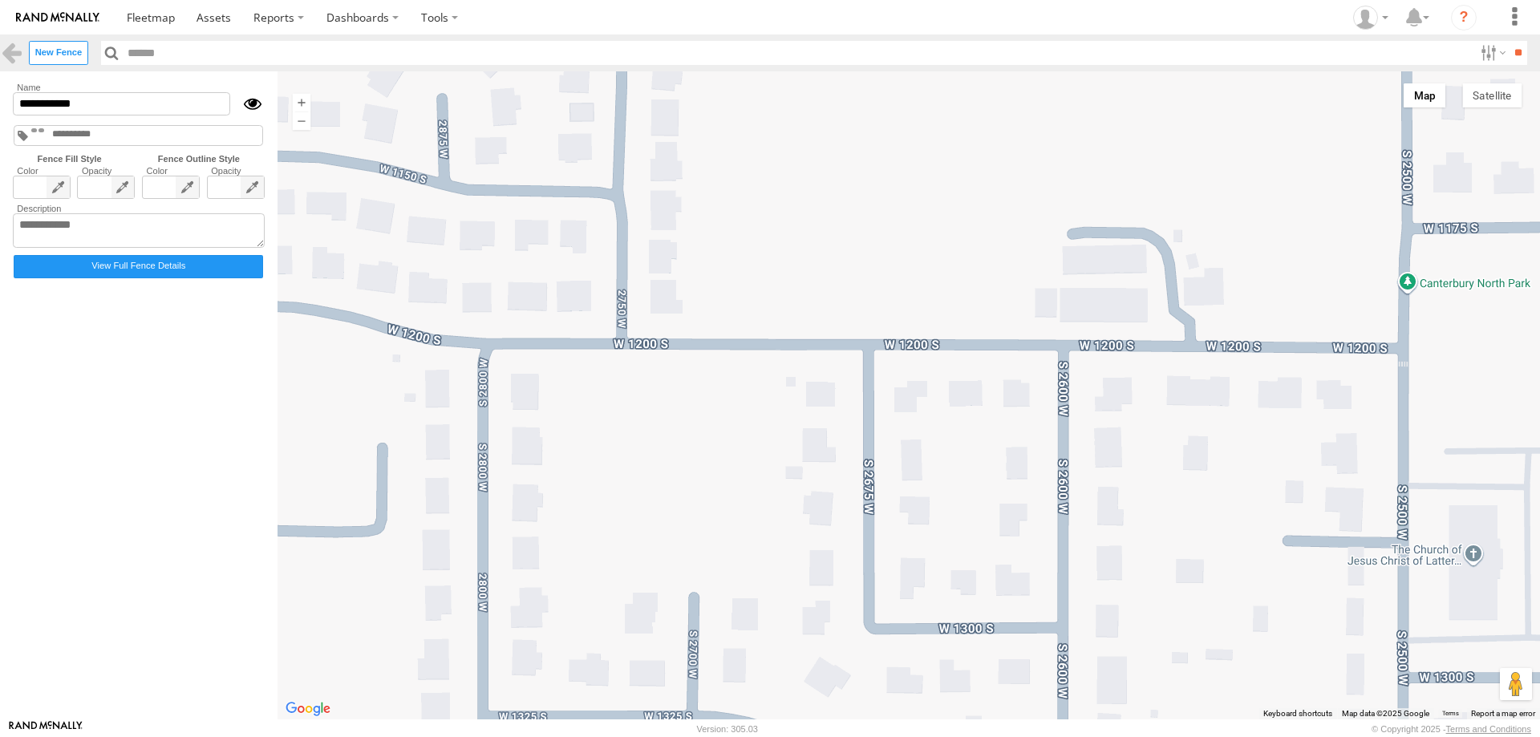
click at [265, 106] on div at bounding box center [247, 103] width 34 height 23
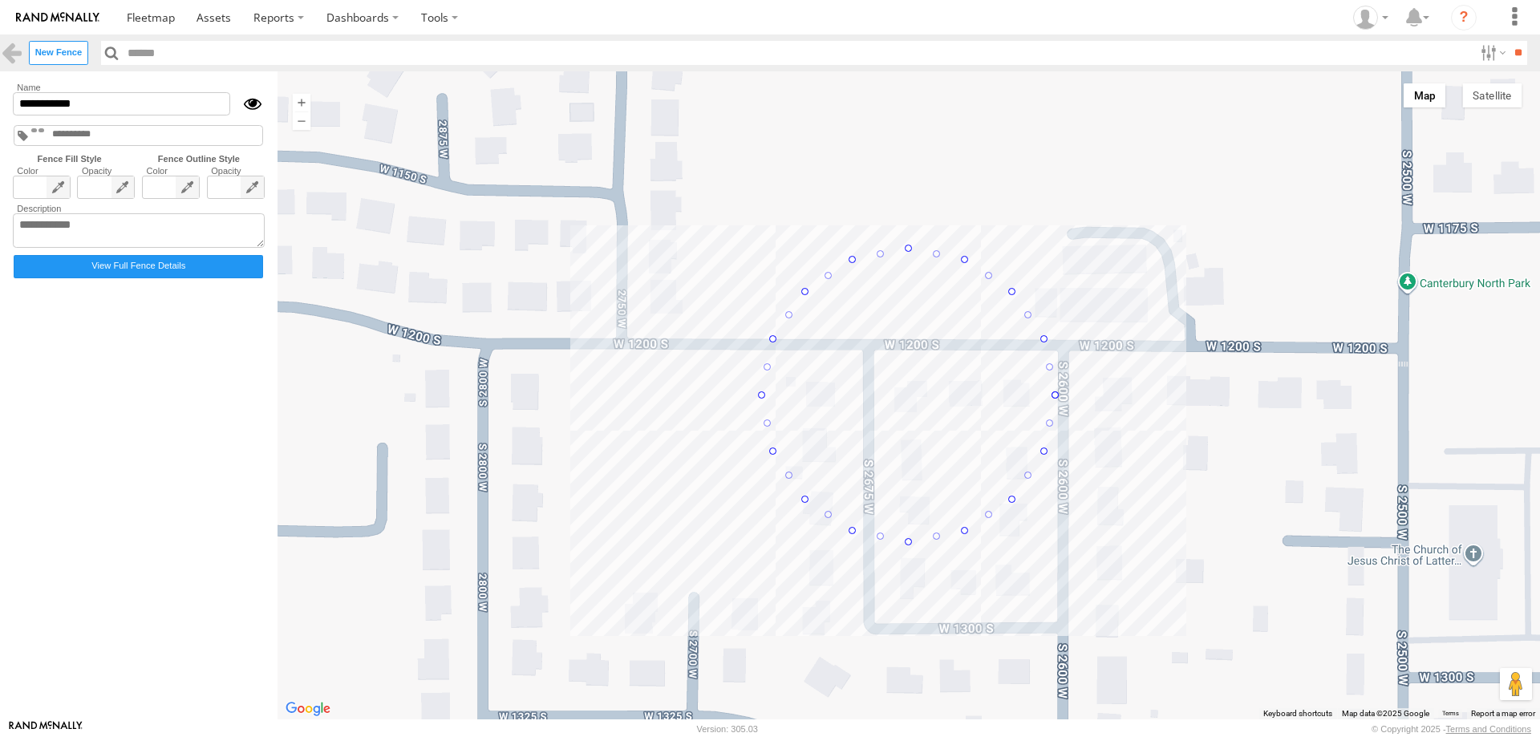
click at [265, 106] on div at bounding box center [247, 103] width 34 height 23
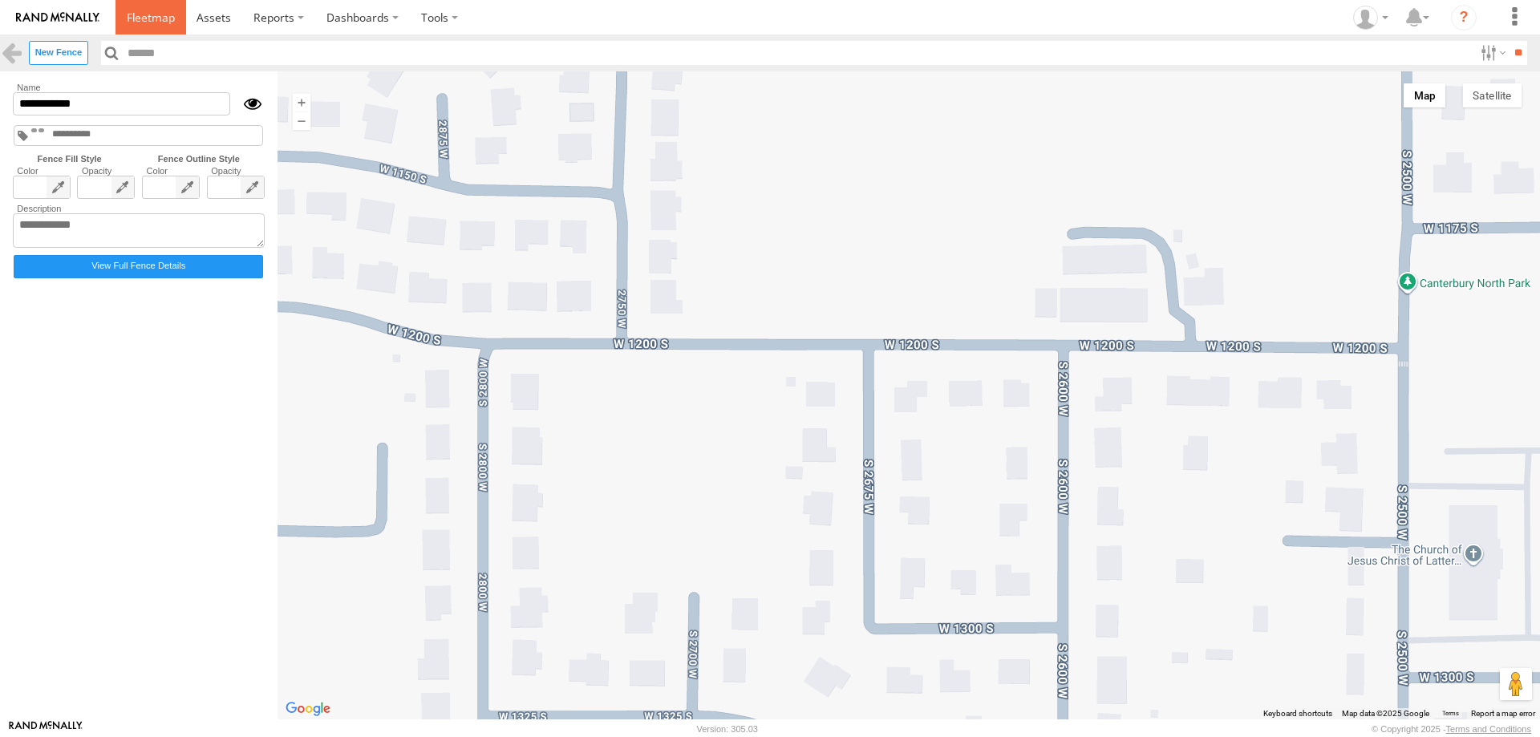
click at [152, 15] on span at bounding box center [151, 17] width 48 height 15
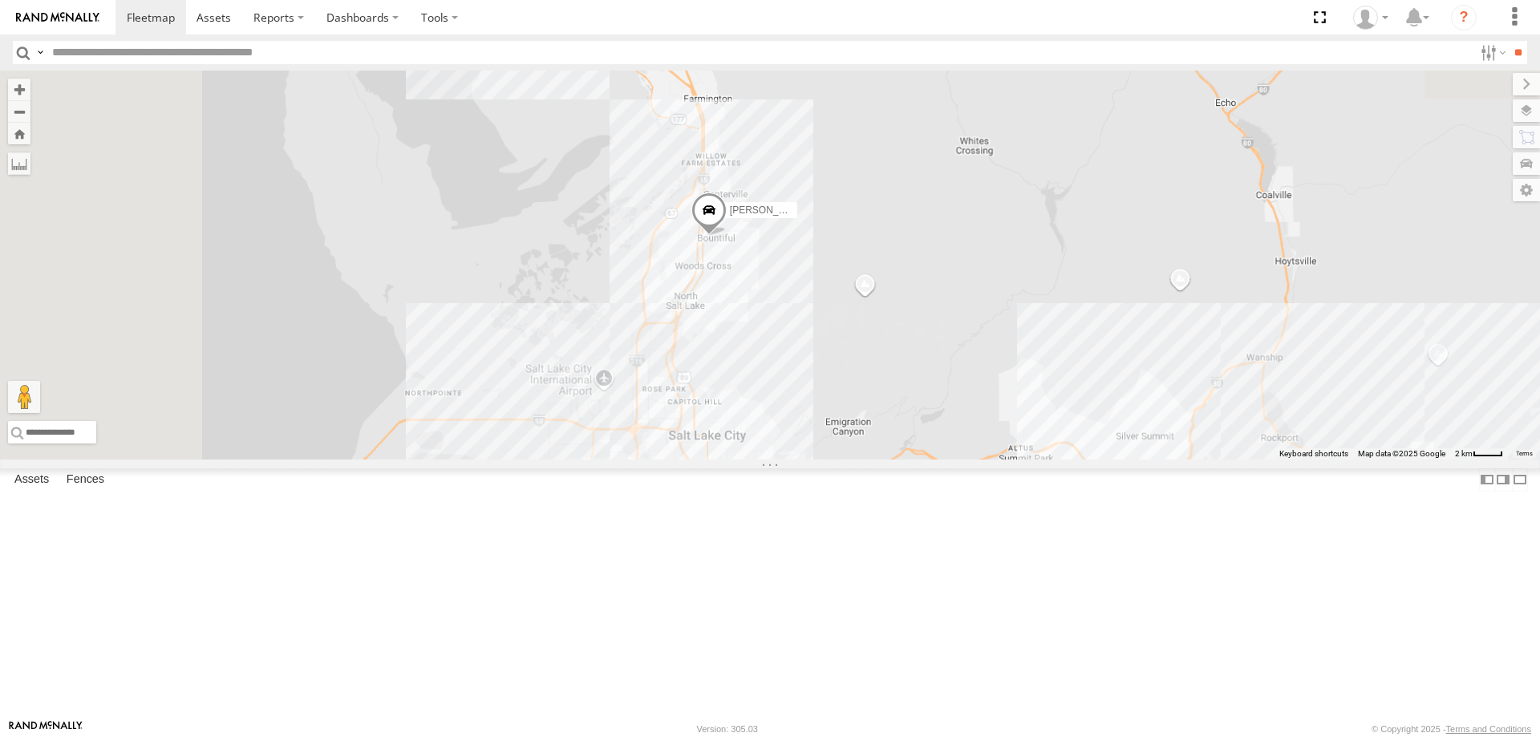
drag, startPoint x: 851, startPoint y: 309, endPoint x: 908, endPoint y: 453, distance: 155.5
click at [908, 453] on div "JORGE 2020 F350 GT2 RUBEN 2017 E350 GT1 Justin -2023 F150 MITCH 2017 F150 JARED…" at bounding box center [770, 265] width 1540 height 389
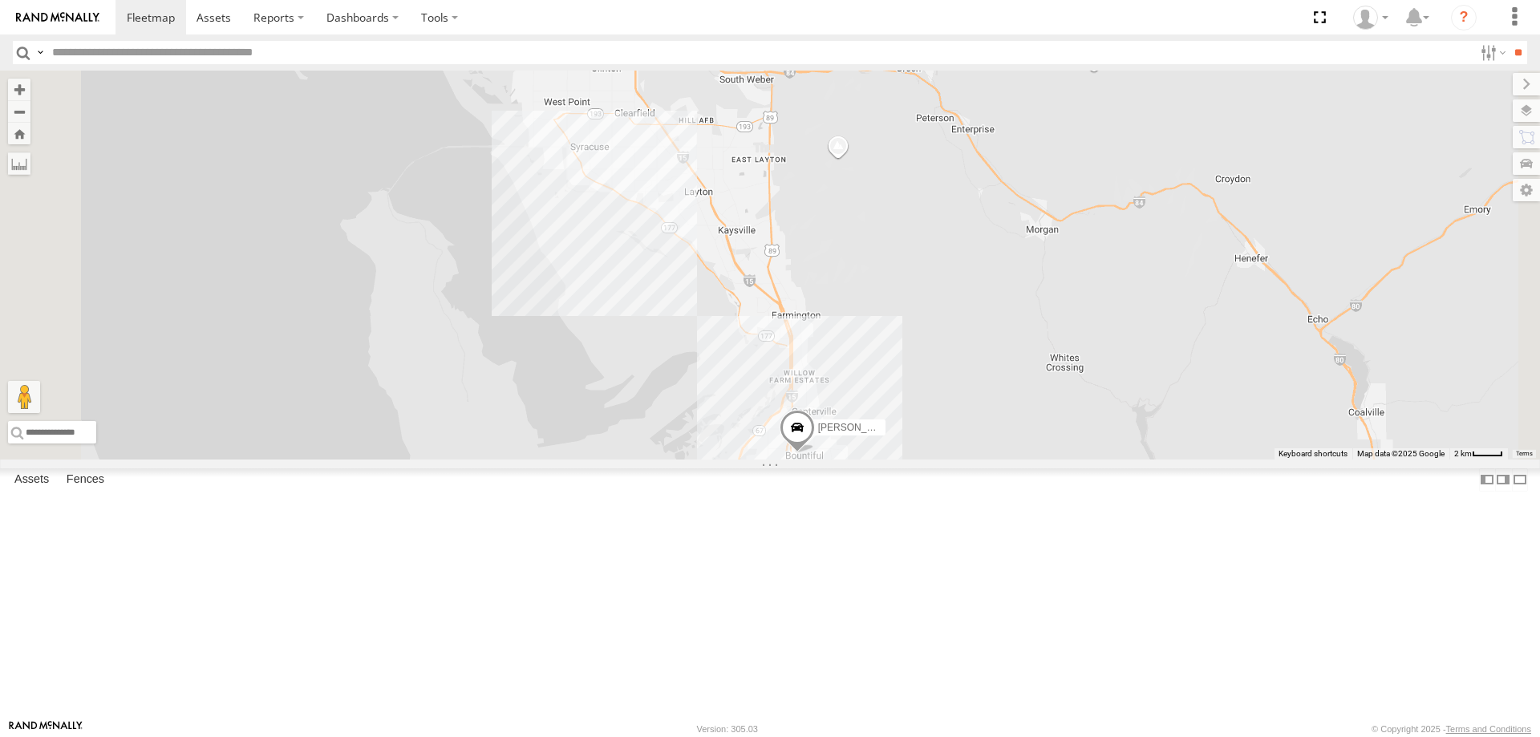
drag, startPoint x: 817, startPoint y: 249, endPoint x: 883, endPoint y: 430, distance: 192.0
click at [883, 430] on div "JORGE 2020 F350 GT2 RUBEN 2017 E350 GT1 Justin -2023 F150 MITCH 2017 F150 JARED…" at bounding box center [770, 265] width 1540 height 389
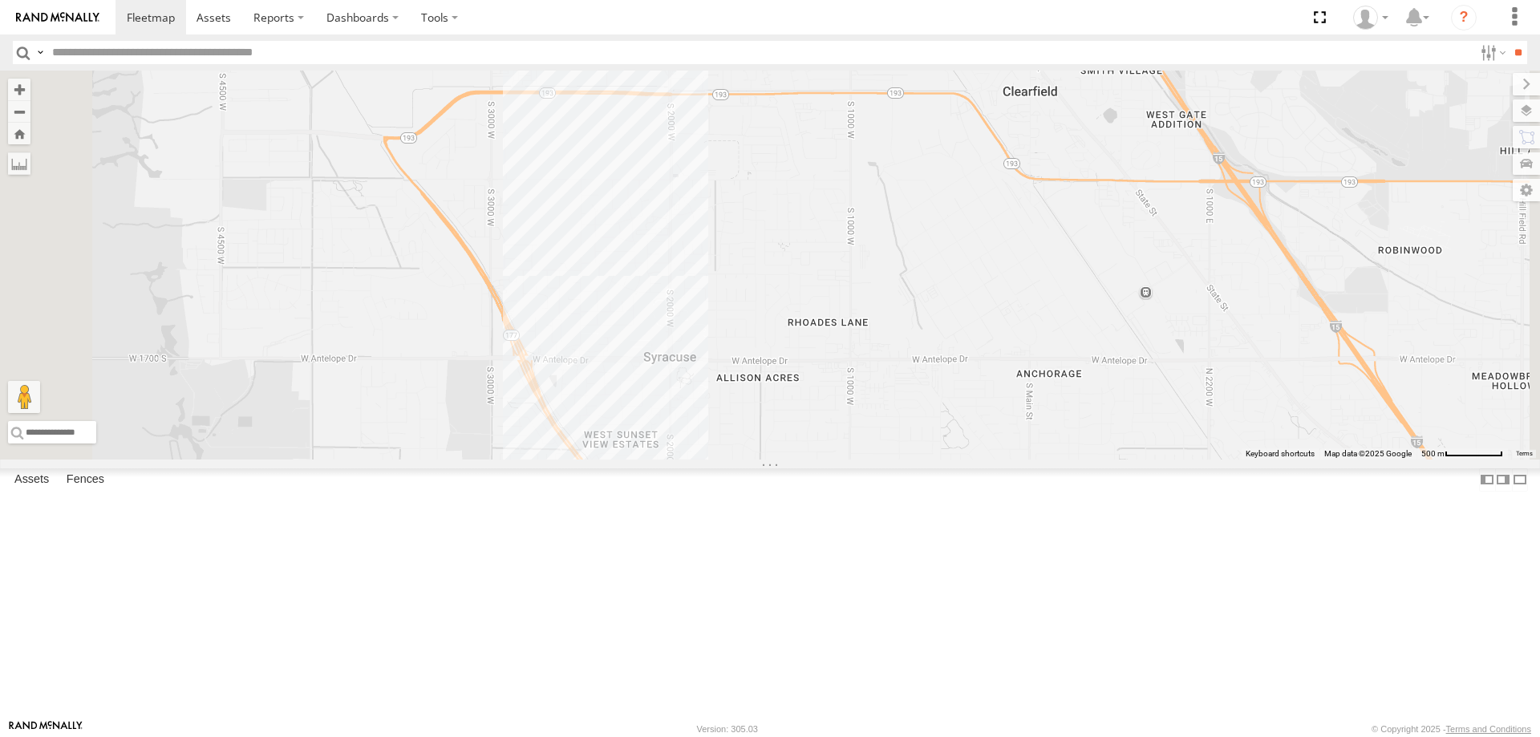
click at [752, 404] on div "JORGE 2020 F350 GT2 RUBEN 2017 E350 GT1 Justin -2023 F150 MITCH 2017 F150 JARED…" at bounding box center [770, 265] width 1540 height 389
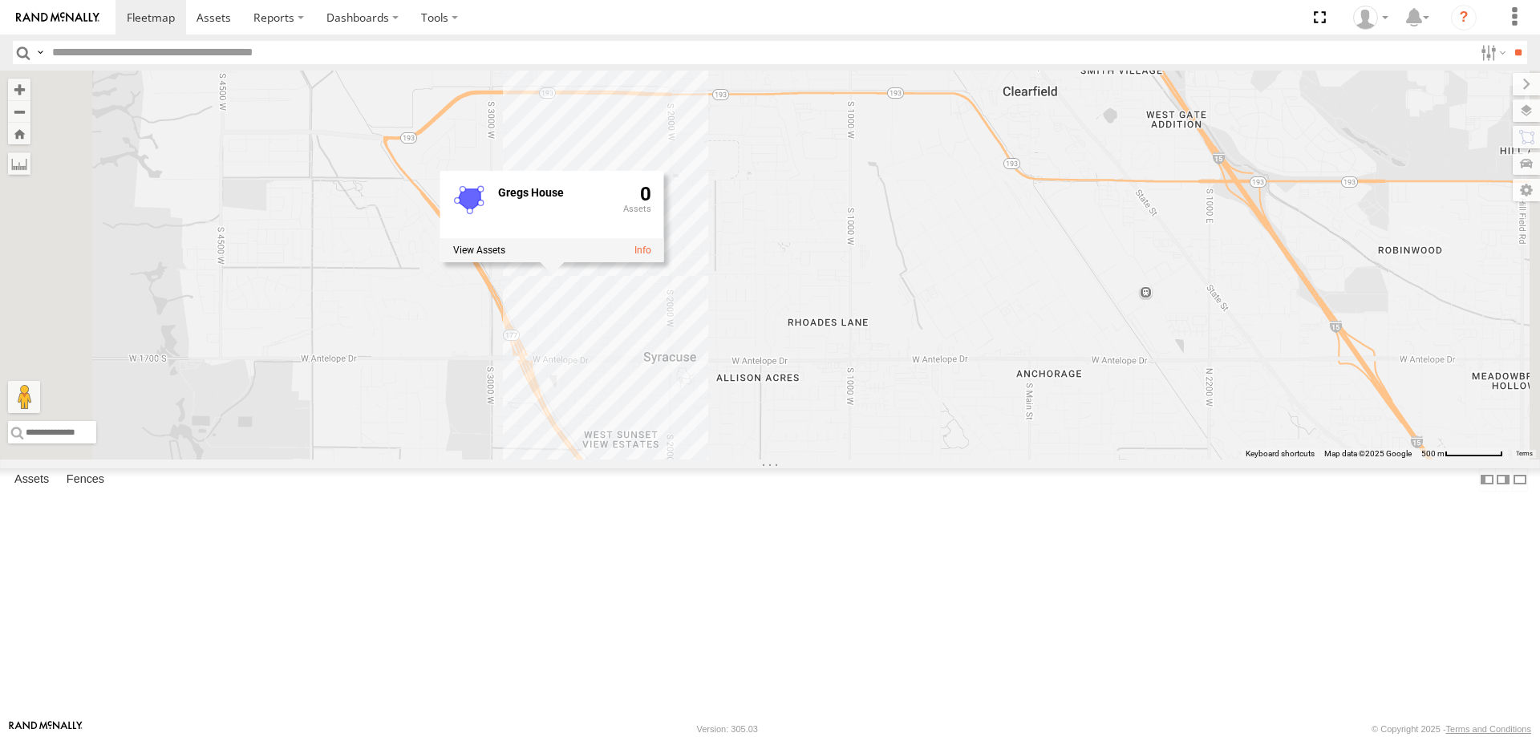
click at [664, 262] on div "Gregs House 0" at bounding box center [552, 216] width 224 height 91
click at [651, 256] on link at bounding box center [642, 250] width 17 height 11
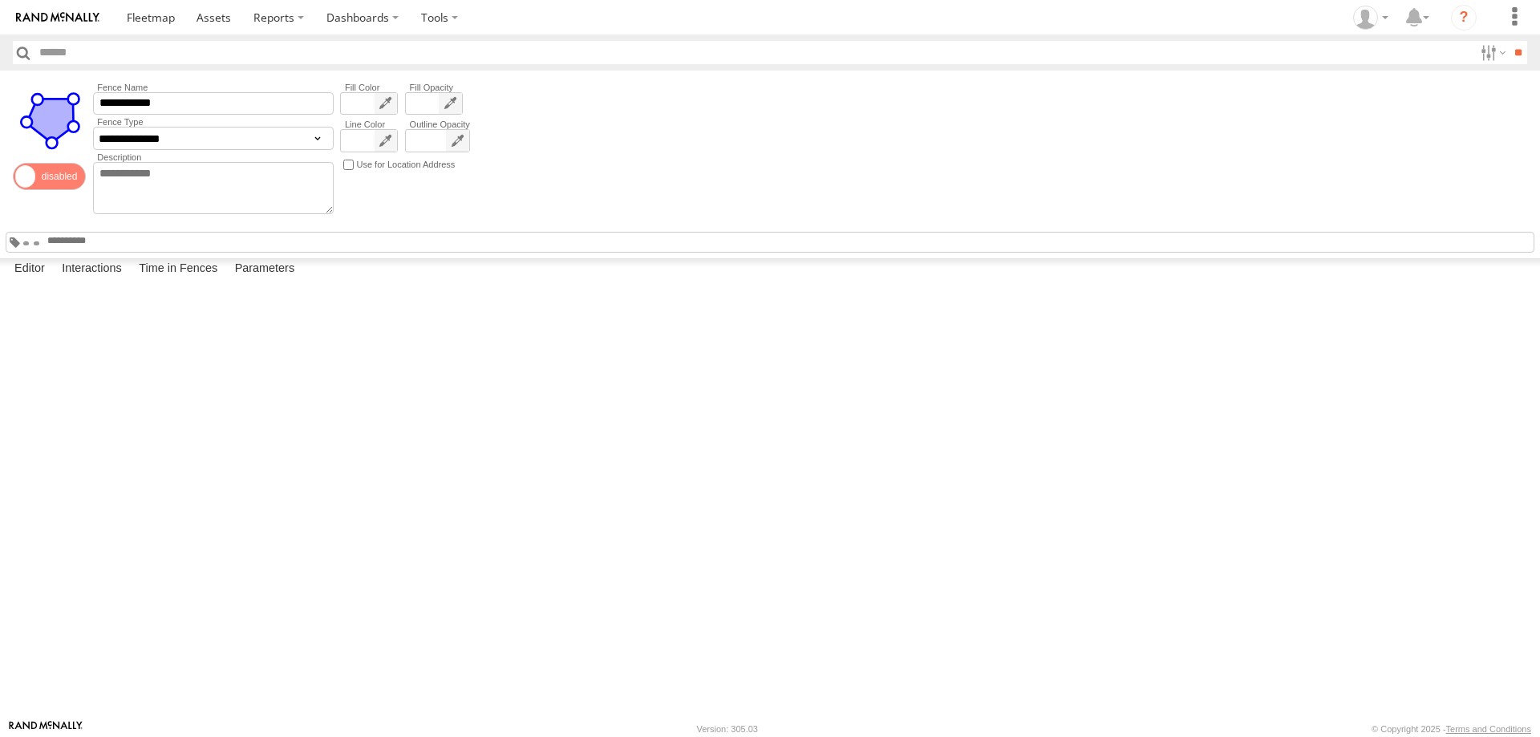
click at [75, 180] on span at bounding box center [49, 176] width 73 height 27
click at [1516, 57] on input "**" at bounding box center [1517, 52] width 18 height 23
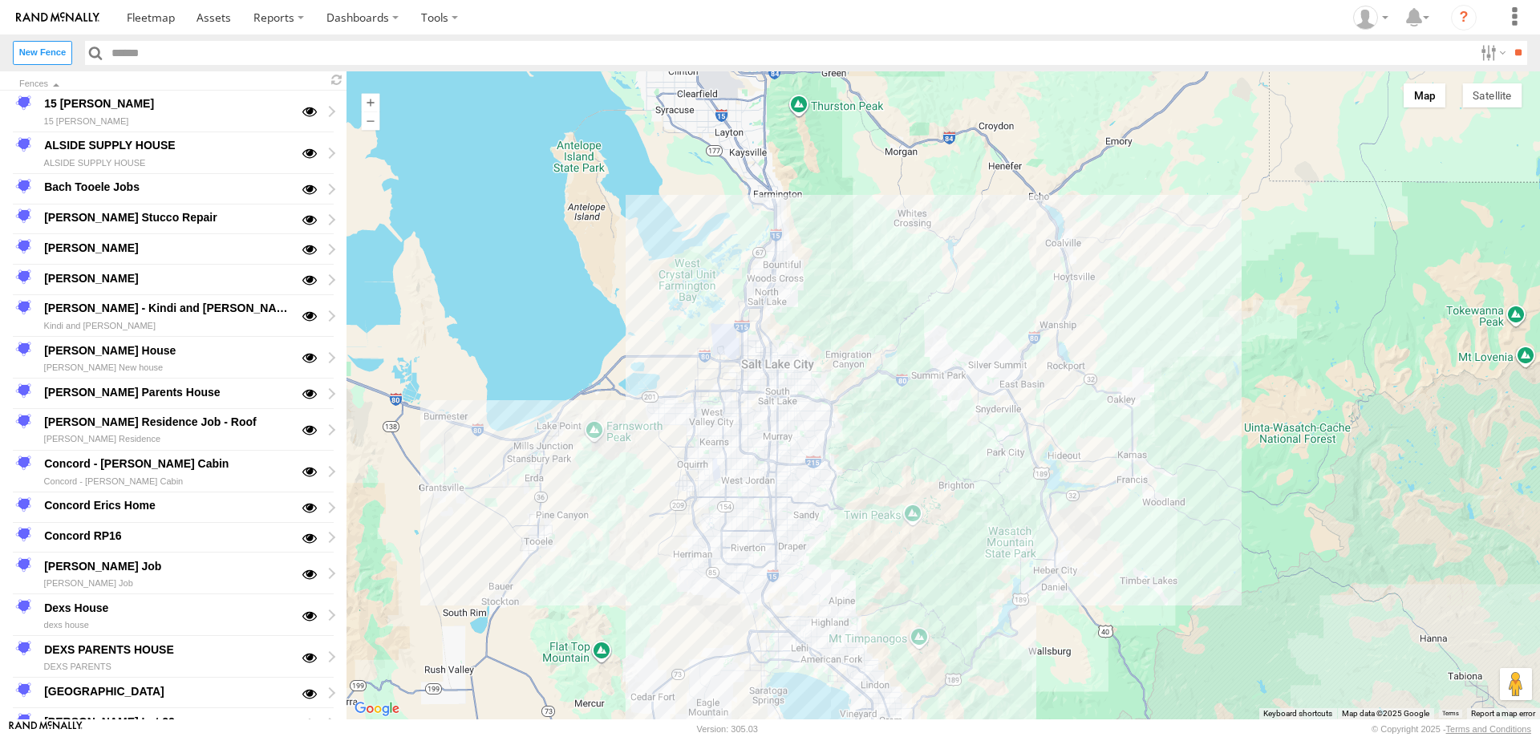
drag, startPoint x: 767, startPoint y: 206, endPoint x: 795, endPoint y: 395, distance: 191.2
click at [793, 403] on div at bounding box center [942, 395] width 1193 height 648
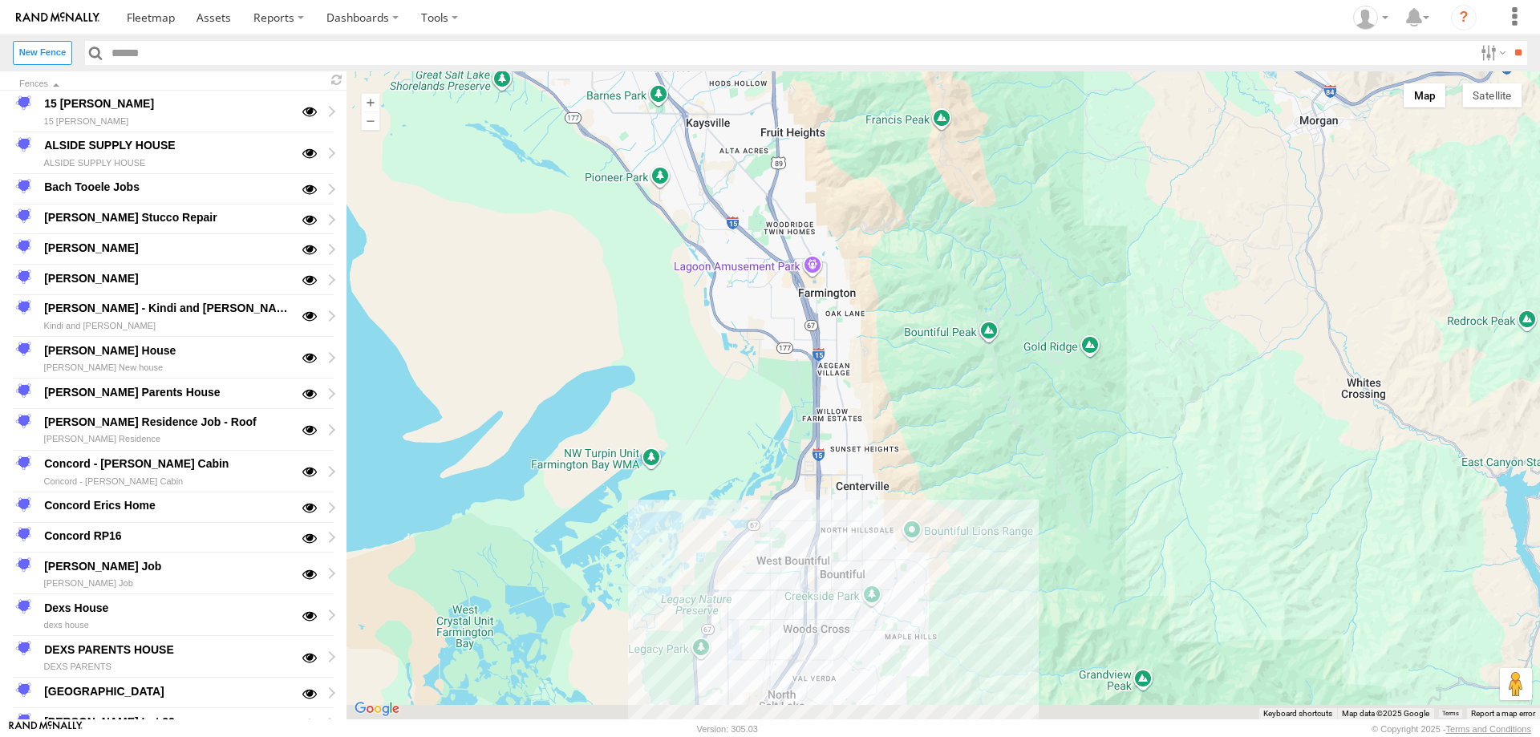
drag, startPoint x: 924, startPoint y: 520, endPoint x: 817, endPoint y: 321, distance: 225.6
click at [823, 327] on div at bounding box center [942, 395] width 1193 height 648
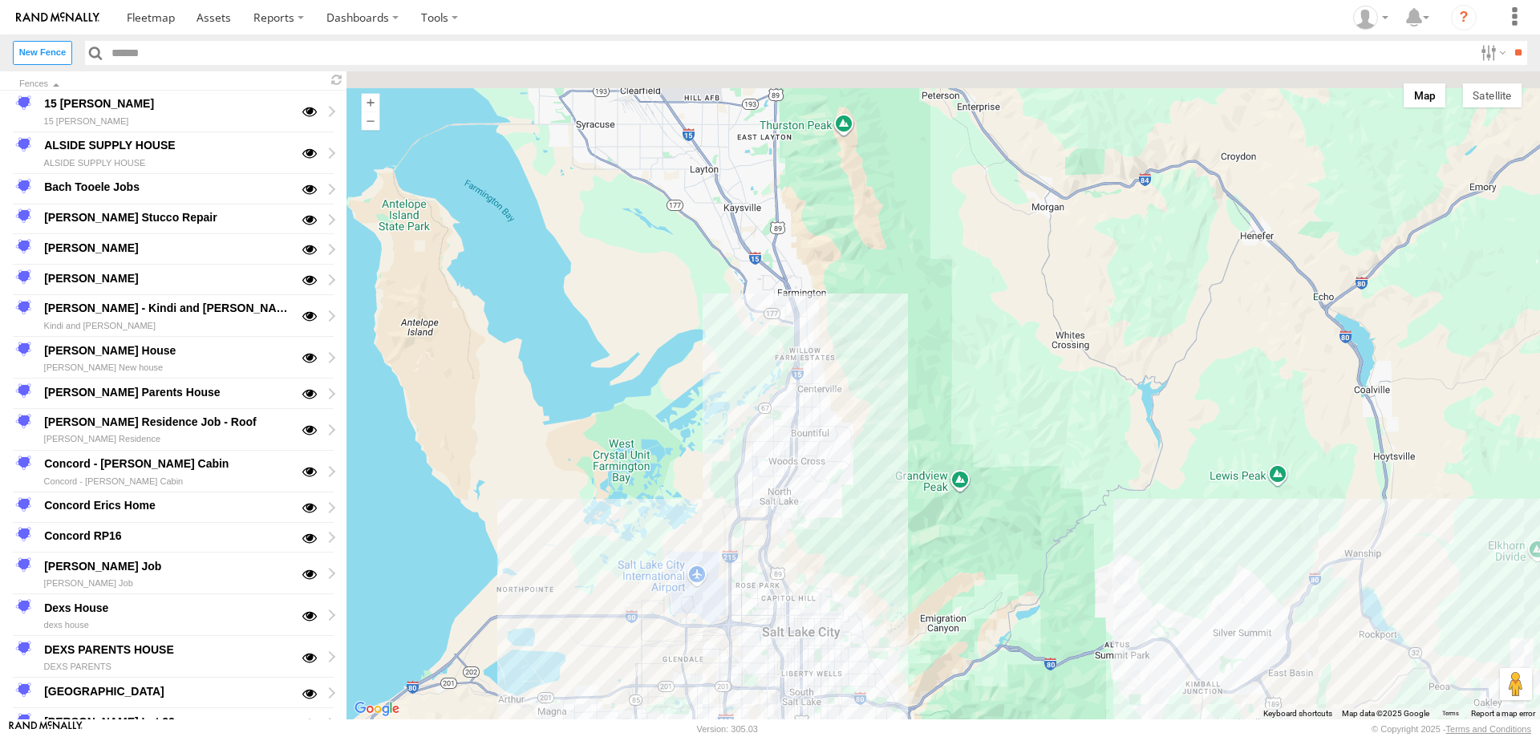
drag, startPoint x: 704, startPoint y: 253, endPoint x: 765, endPoint y: 412, distance: 170.8
click at [763, 411] on div at bounding box center [942, 395] width 1193 height 648
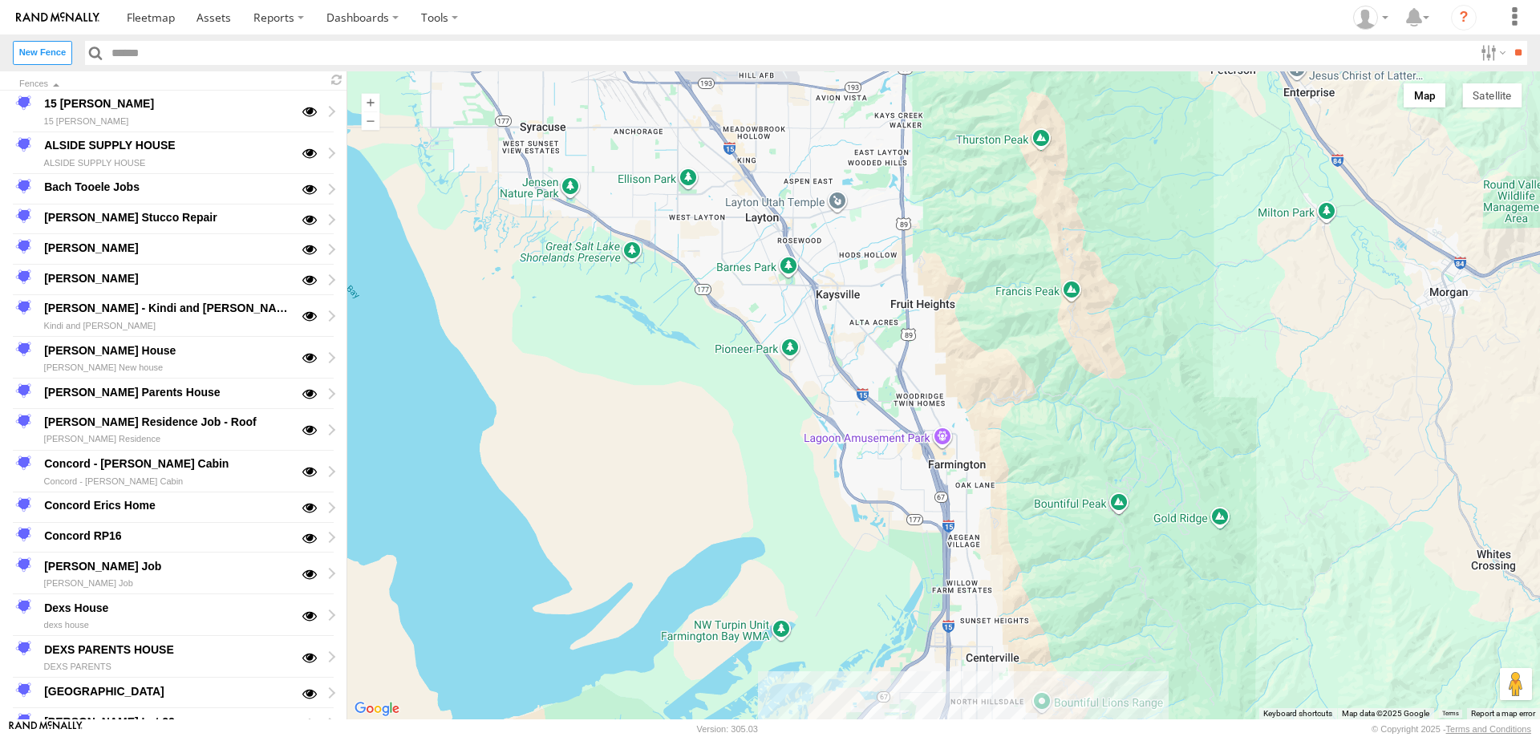
drag, startPoint x: 726, startPoint y: 382, endPoint x: 728, endPoint y: 427, distance: 45.0
click at [728, 427] on div at bounding box center [942, 395] width 1193 height 648
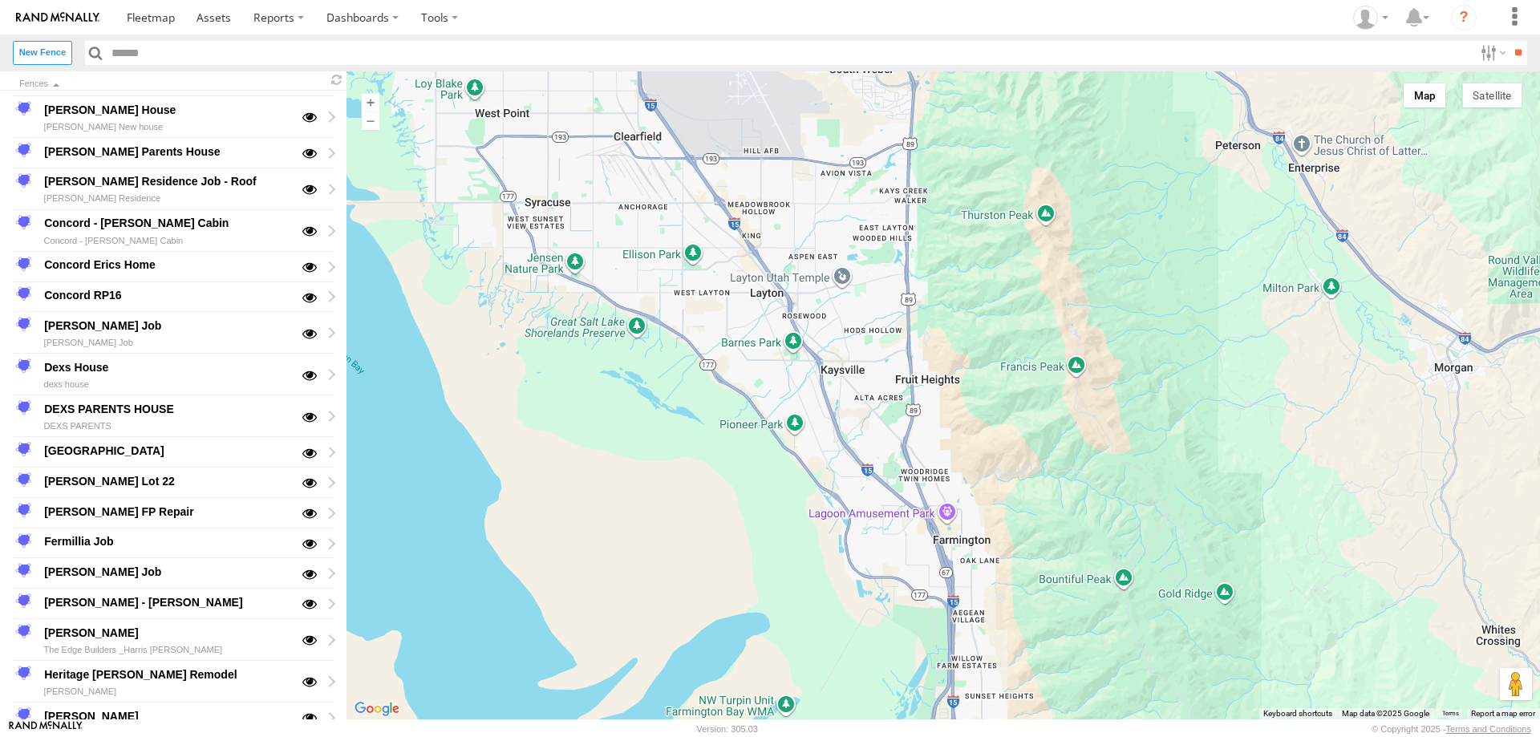
scroll to position [321, 0]
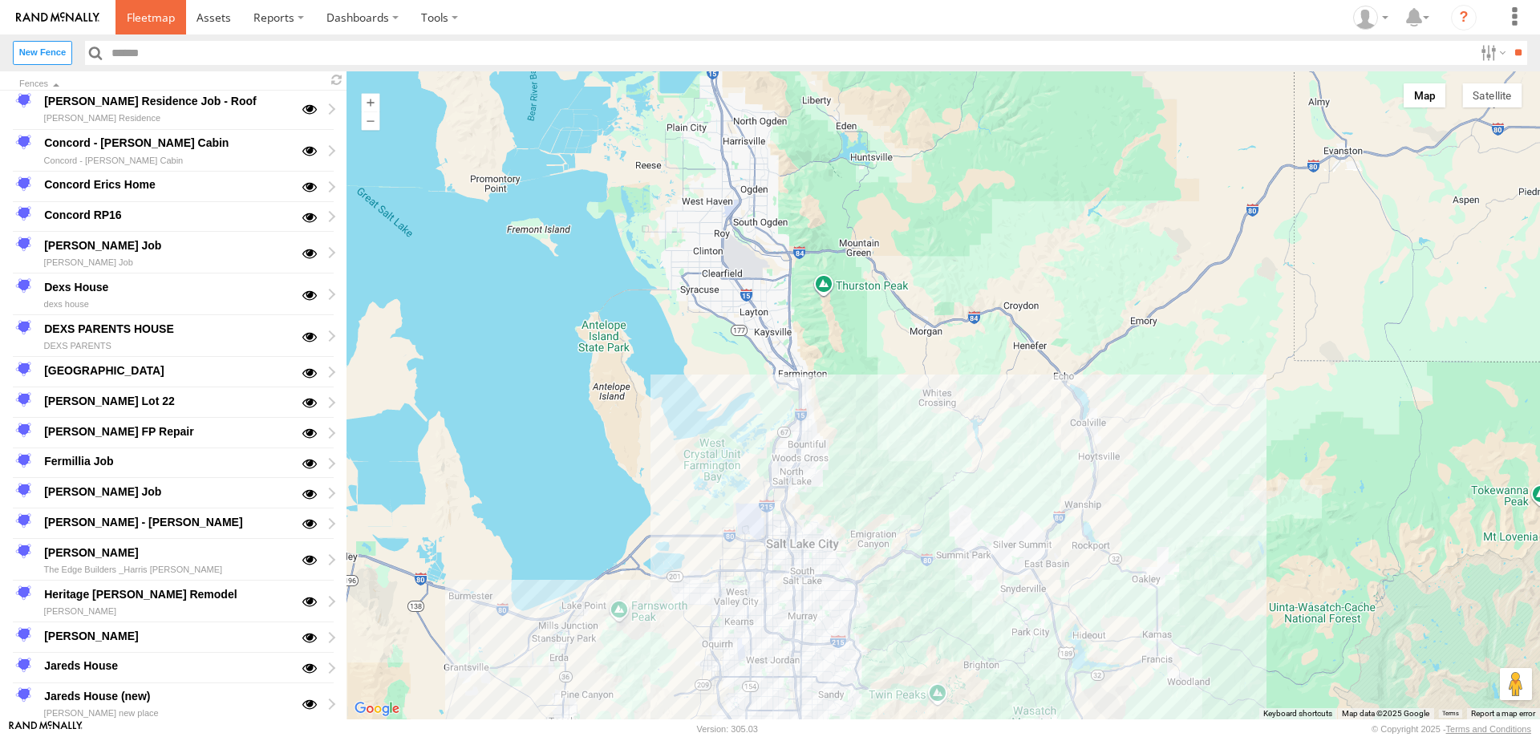
click at [149, 18] on span at bounding box center [151, 17] width 48 height 15
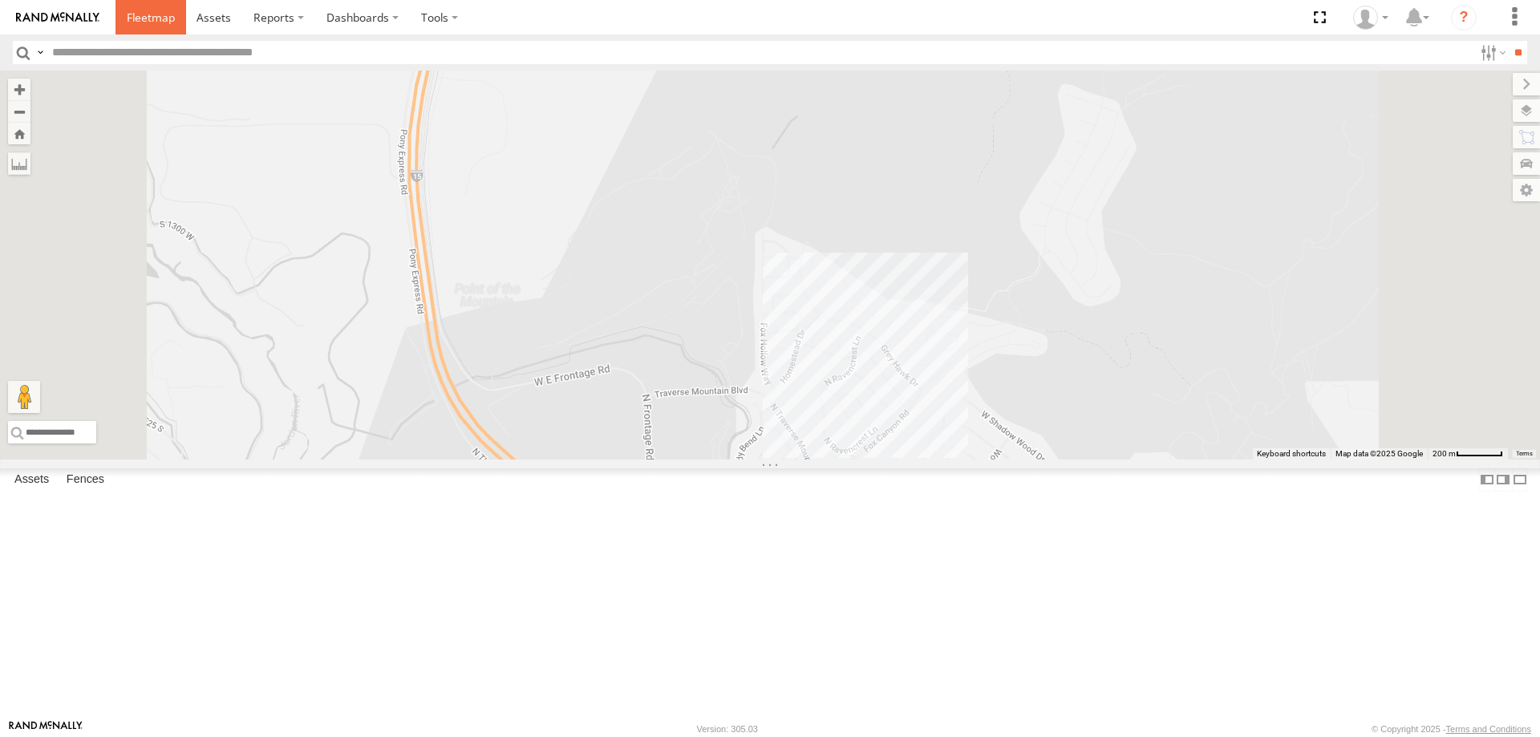
click at [148, 20] on span at bounding box center [151, 17] width 48 height 15
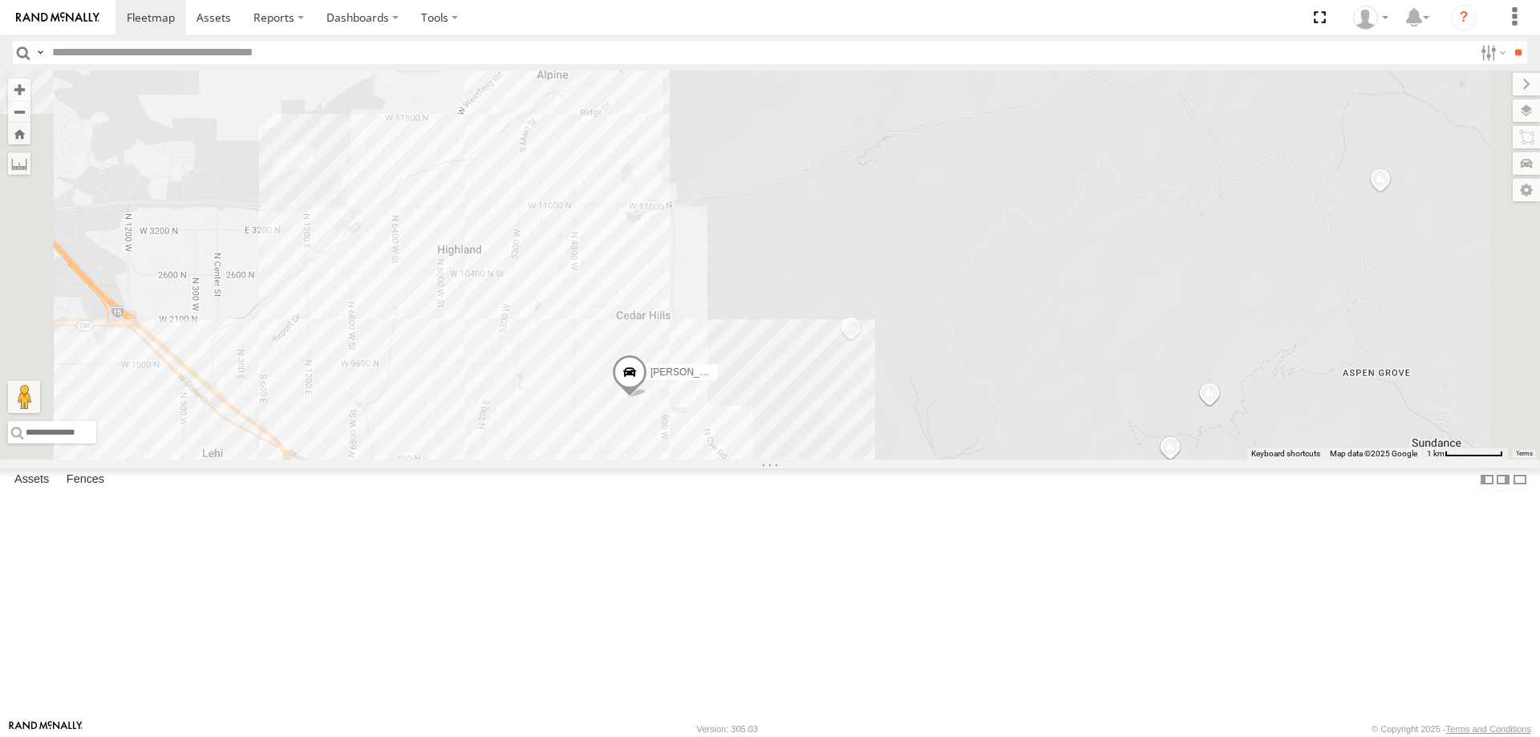
click at [834, 459] on div "[PERSON_NAME] 2020 F350 GT2 [PERSON_NAME] 2017 E350 GT1 [PERSON_NAME] -2023 F15…" at bounding box center [770, 265] width 1540 height 389
click at [833, 459] on div "[PERSON_NAME] 2020 F350 GT2 [PERSON_NAME] 2017 E350 GT1 [PERSON_NAME] -2023 F15…" at bounding box center [770, 265] width 1540 height 389
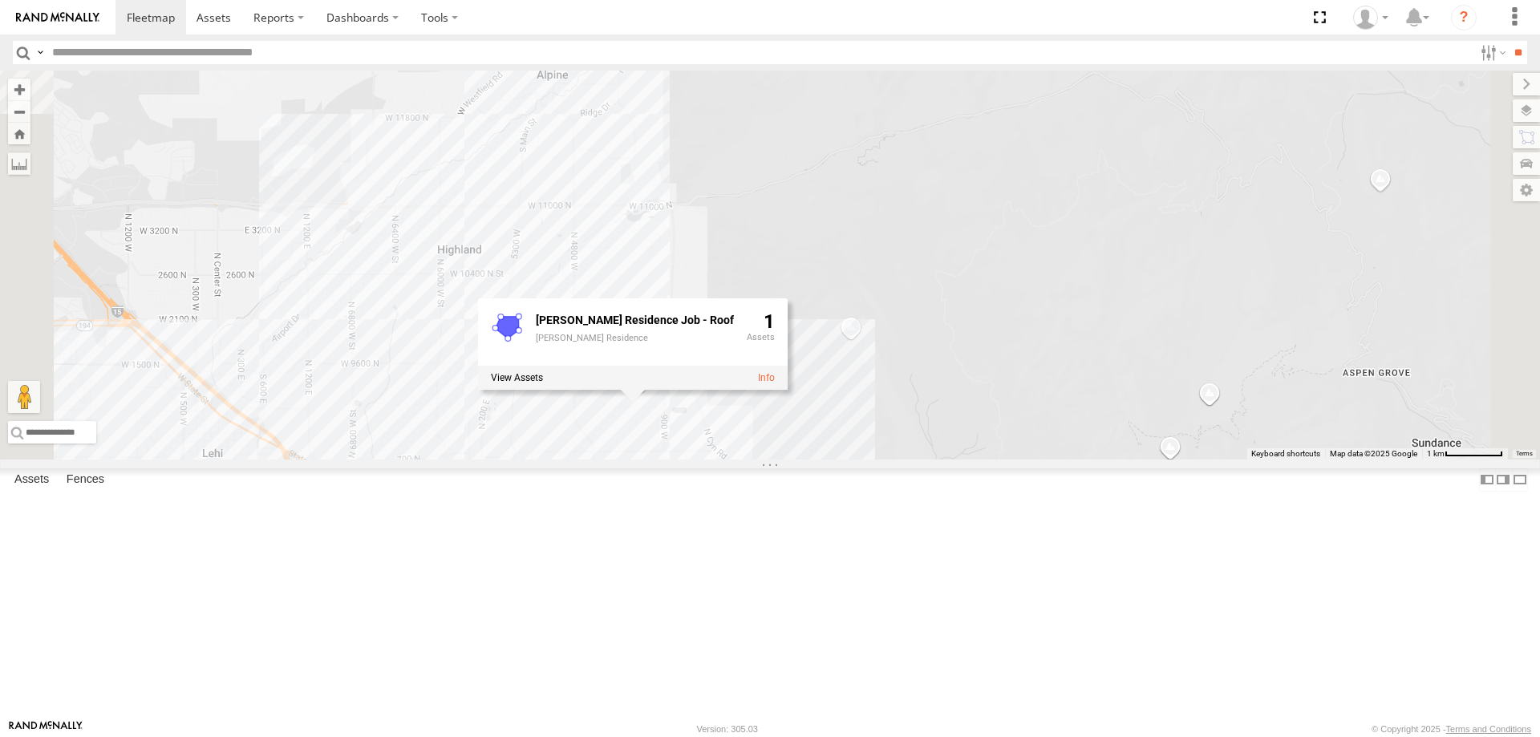
click at [879, 459] on div "[PERSON_NAME] 2020 F350 GT2 [PERSON_NAME] 2017 E350 GT1 [PERSON_NAME] -2023 F15…" at bounding box center [770, 265] width 1540 height 389
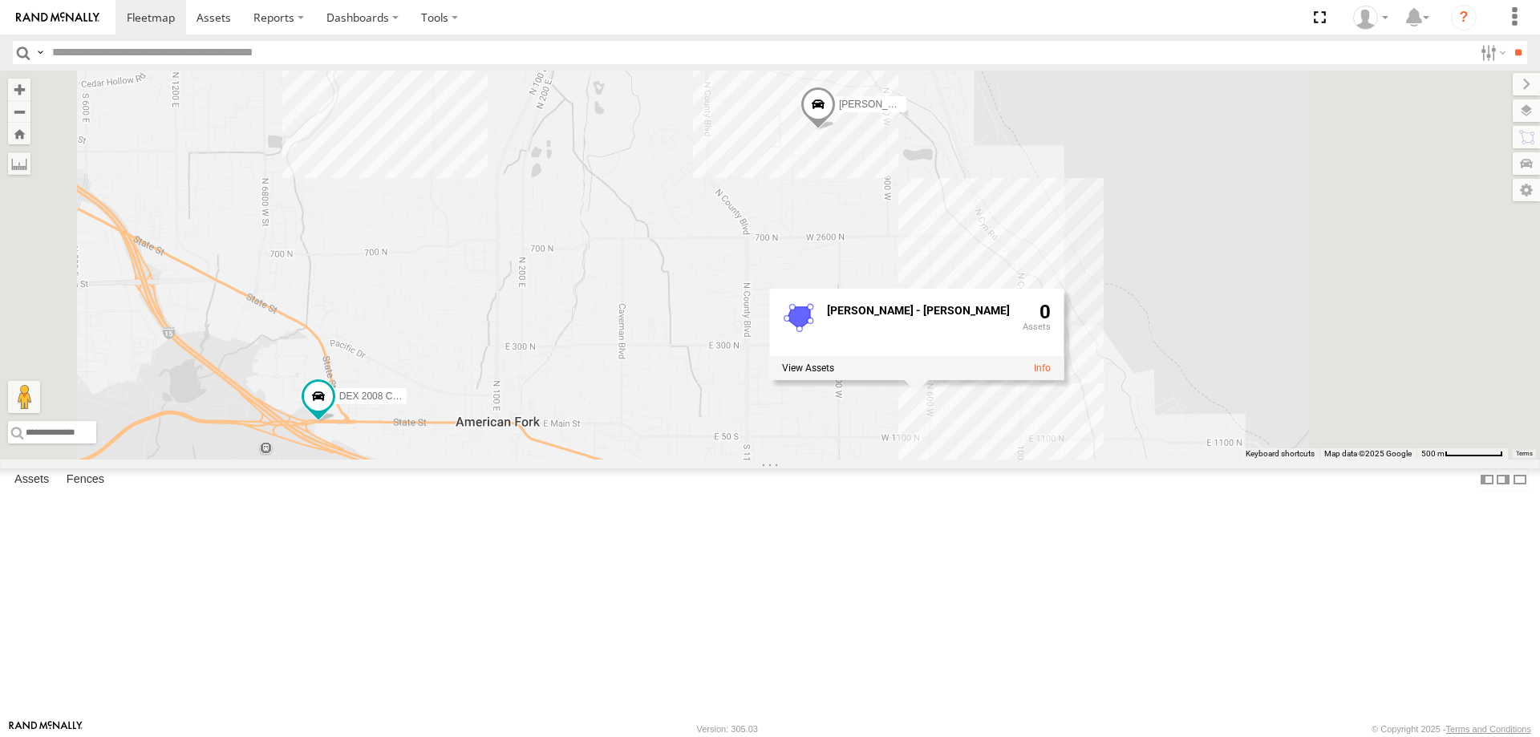
drag, startPoint x: 1037, startPoint y: 562, endPoint x: 917, endPoint y: 548, distance: 121.0
click at [917, 459] on div "[PERSON_NAME] 2020 F350 GT2 [PERSON_NAME] 2017 E350 GT1 [PERSON_NAME] -2023 F15…" at bounding box center [770, 265] width 1540 height 389
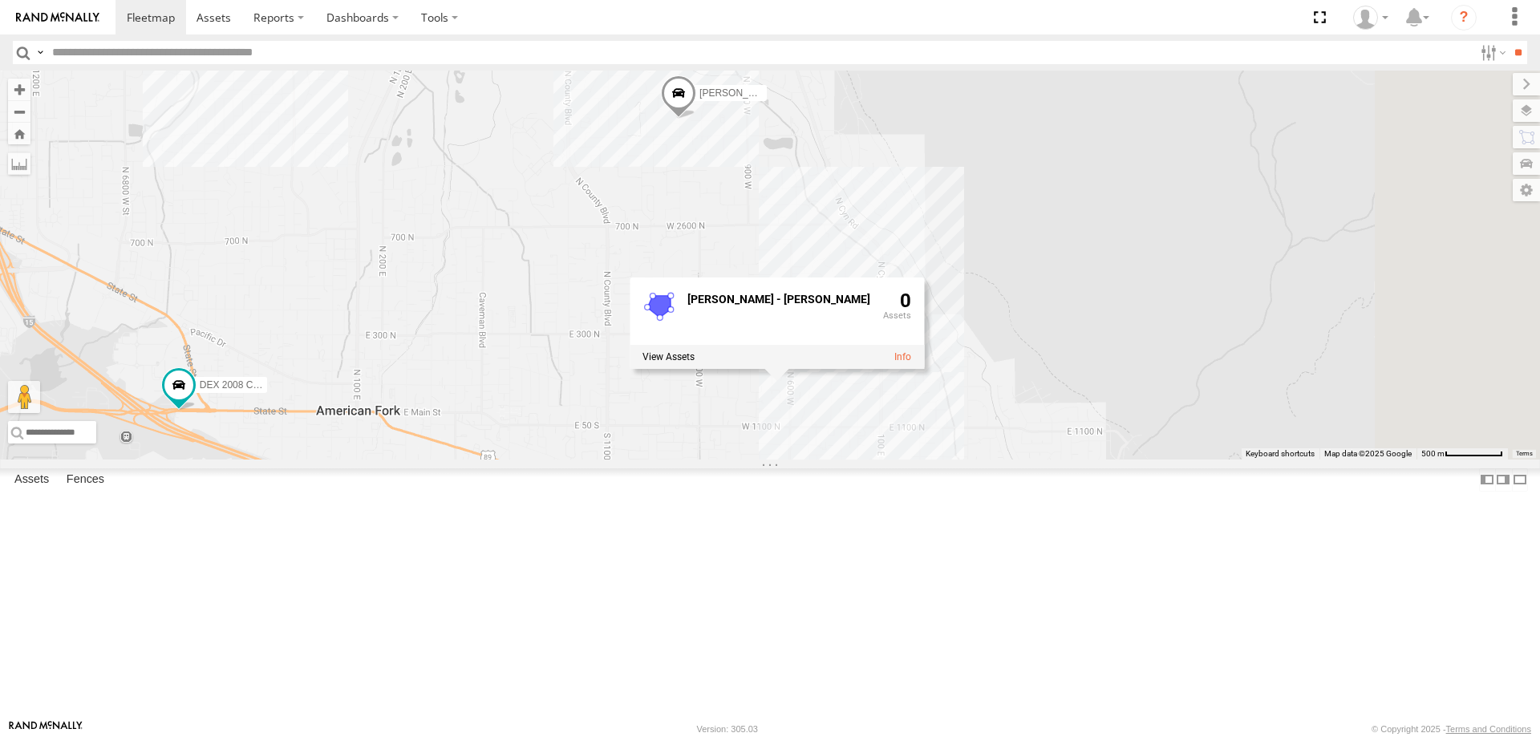
drag, startPoint x: 876, startPoint y: 556, endPoint x: 1019, endPoint y: 611, distance: 153.8
click at [1019, 459] on div "[PERSON_NAME] 2020 F350 GT2 [PERSON_NAME] 2017 E350 GT1 [PERSON_NAME] -2023 F15…" at bounding box center [770, 265] width 1540 height 389
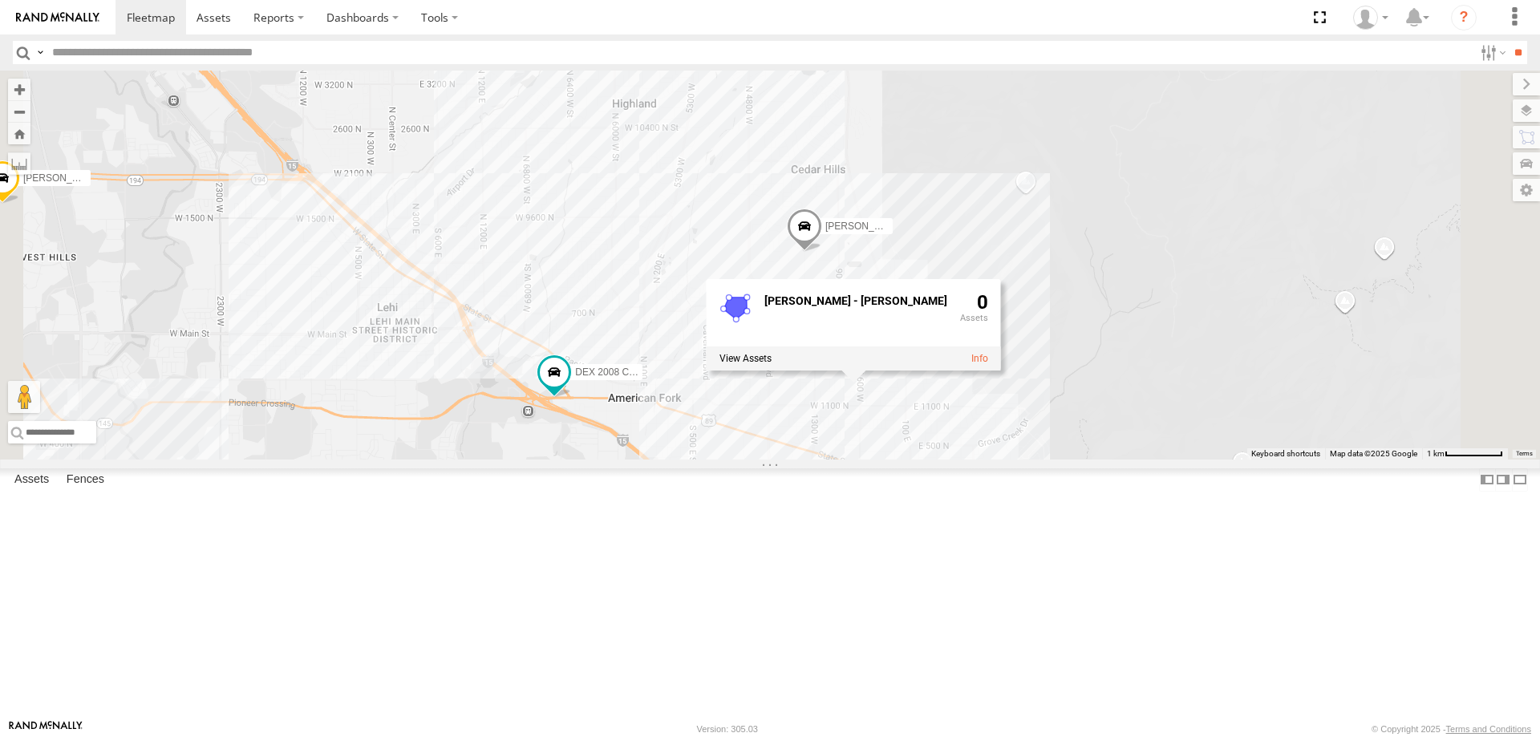
drag, startPoint x: 985, startPoint y: 621, endPoint x: 955, endPoint y: 523, distance: 102.5
click at [956, 459] on div "[PERSON_NAME] 2020 F350 GT2 [PERSON_NAME] 2017 E350 GT1 [PERSON_NAME] -2023 F15…" at bounding box center [770, 265] width 1540 height 389
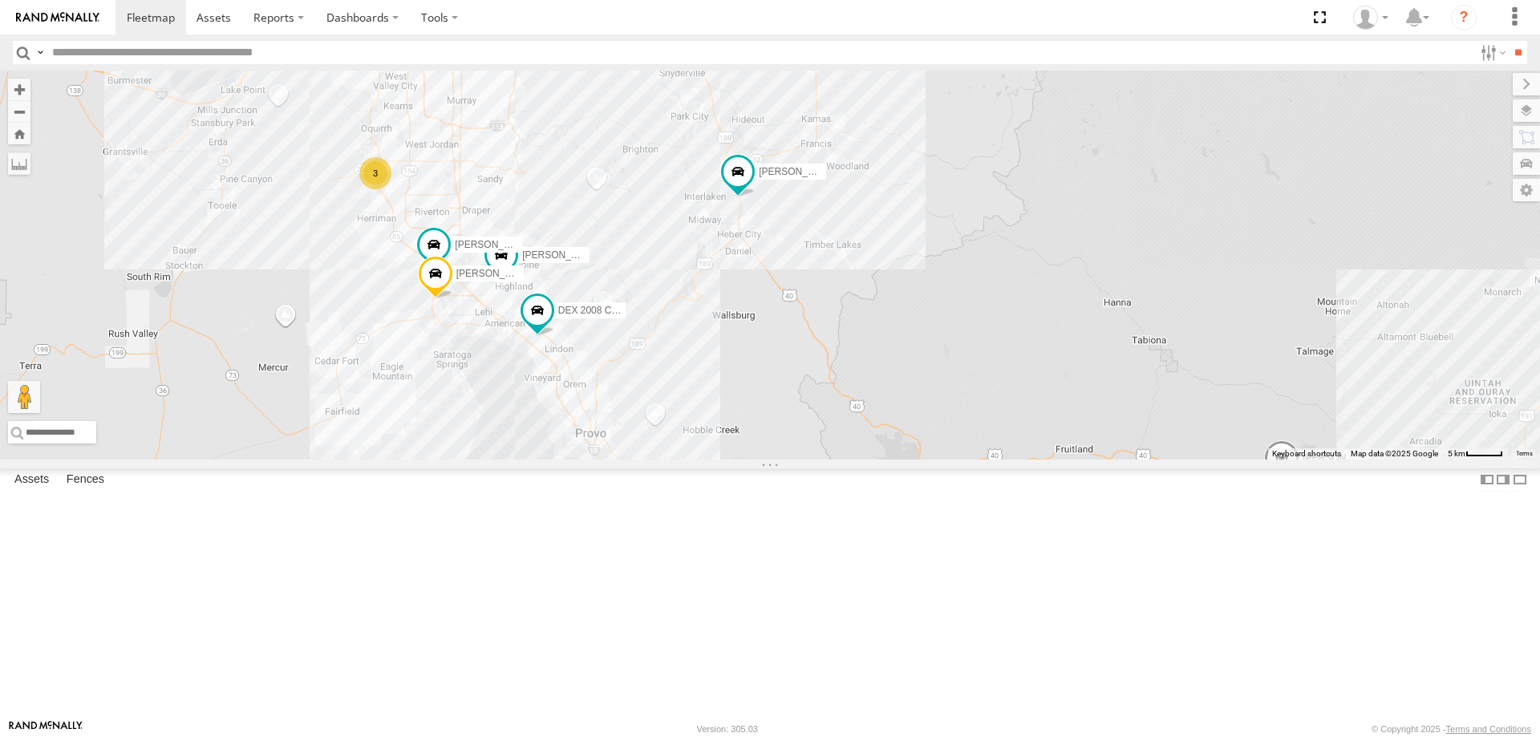
drag, startPoint x: 1276, startPoint y: 543, endPoint x: 1023, endPoint y: 440, distance: 272.6
click at [1023, 440] on div "[PERSON_NAME] 2017 E350 GT1 [PERSON_NAME] 2017 F150 JARED -2017 F150 DEX 2008 […" at bounding box center [770, 265] width 1540 height 389
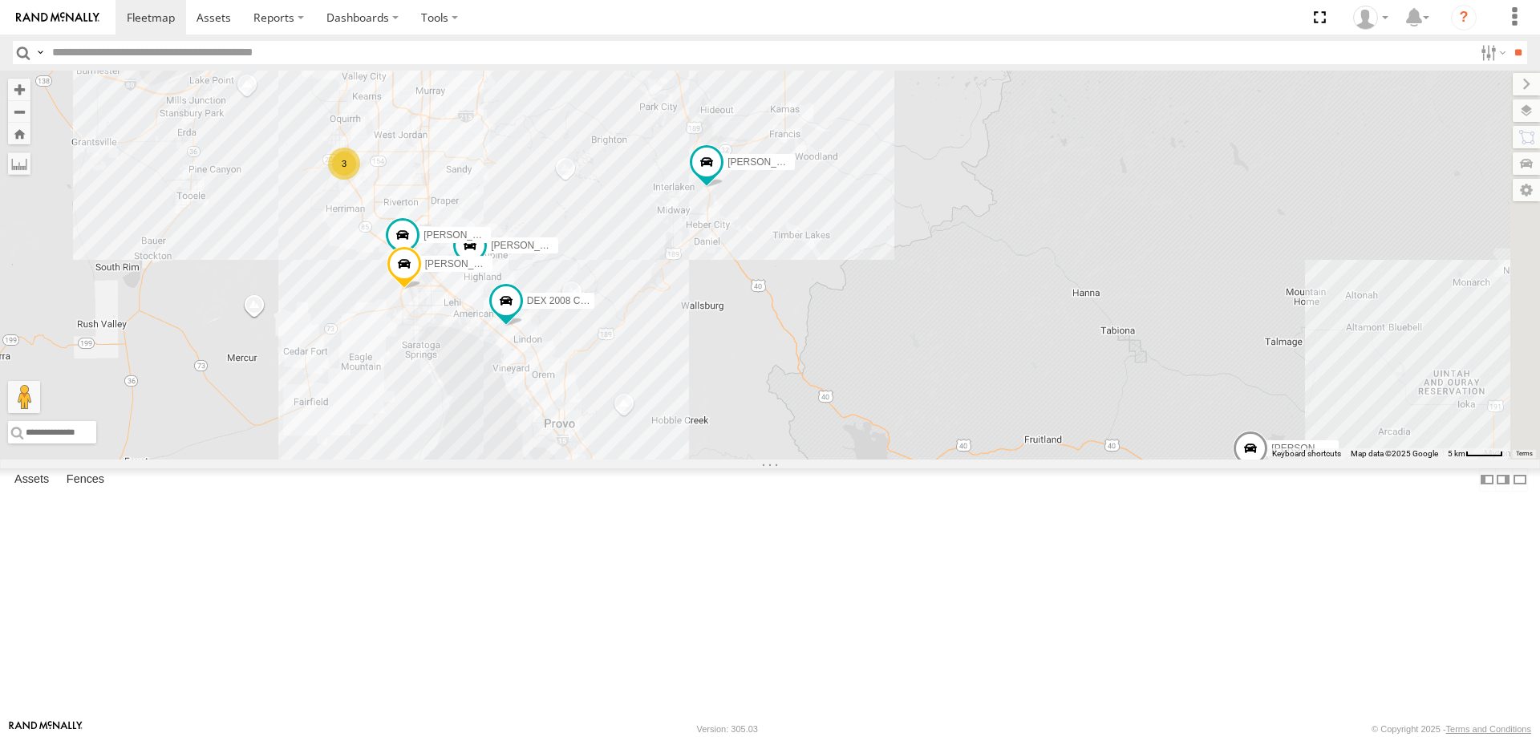
drag, startPoint x: 974, startPoint y: 419, endPoint x: 929, endPoint y: 407, distance: 47.1
click at [931, 407] on div "[PERSON_NAME] 2017 E350 GT1 [PERSON_NAME] 2017 F150 JARED -2017 F150 DEX 2008 […" at bounding box center [770, 265] width 1540 height 389
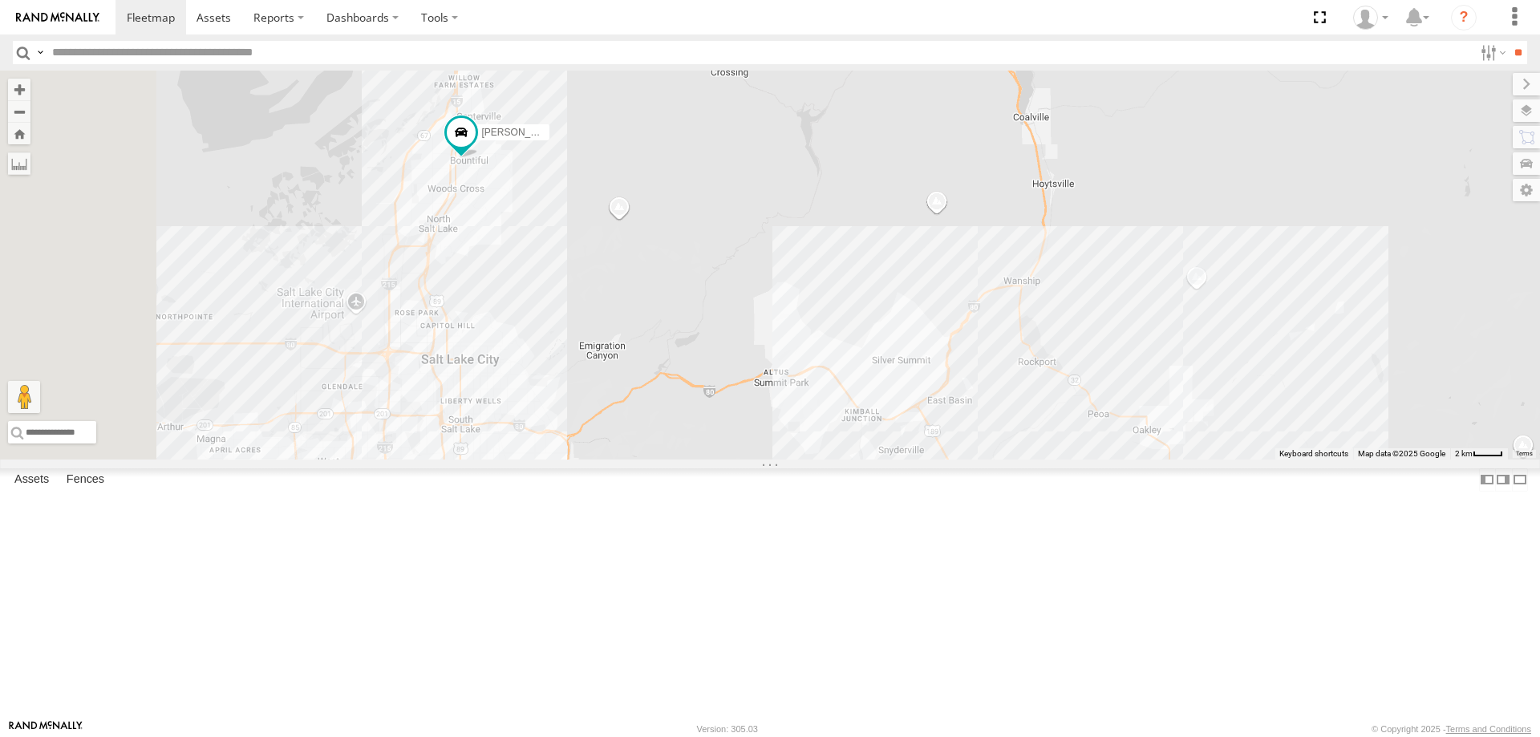
drag, startPoint x: 653, startPoint y: 183, endPoint x: 756, endPoint y: 320, distance: 171.8
click at [756, 320] on div "[PERSON_NAME] 2020 F350 GT2 [PERSON_NAME] 2017 E350 GT1 [PERSON_NAME] -2023 F15…" at bounding box center [770, 265] width 1540 height 389
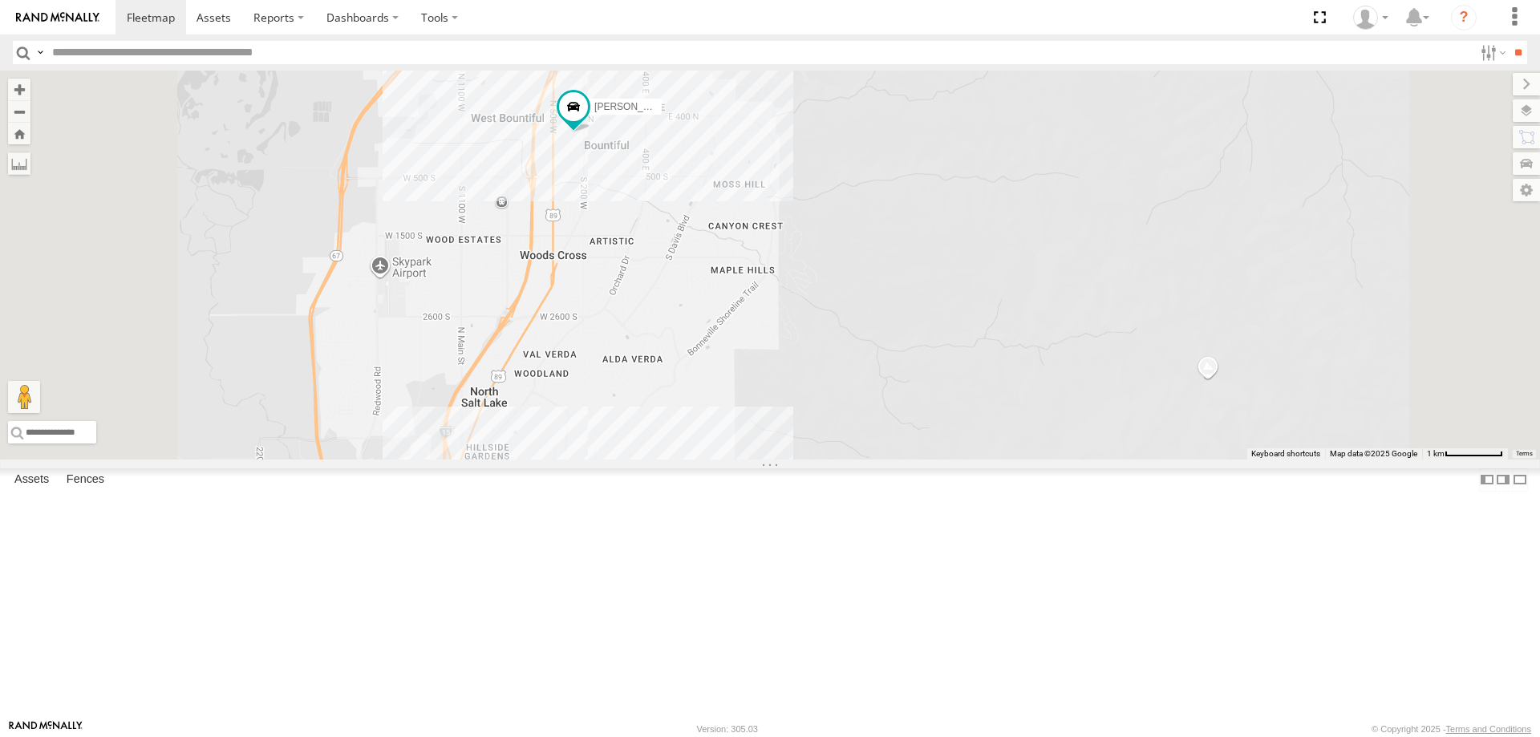
click at [0, 0] on div "[PERSON_NAME] 2014 Chevy" at bounding box center [0, 0] width 0 height 0
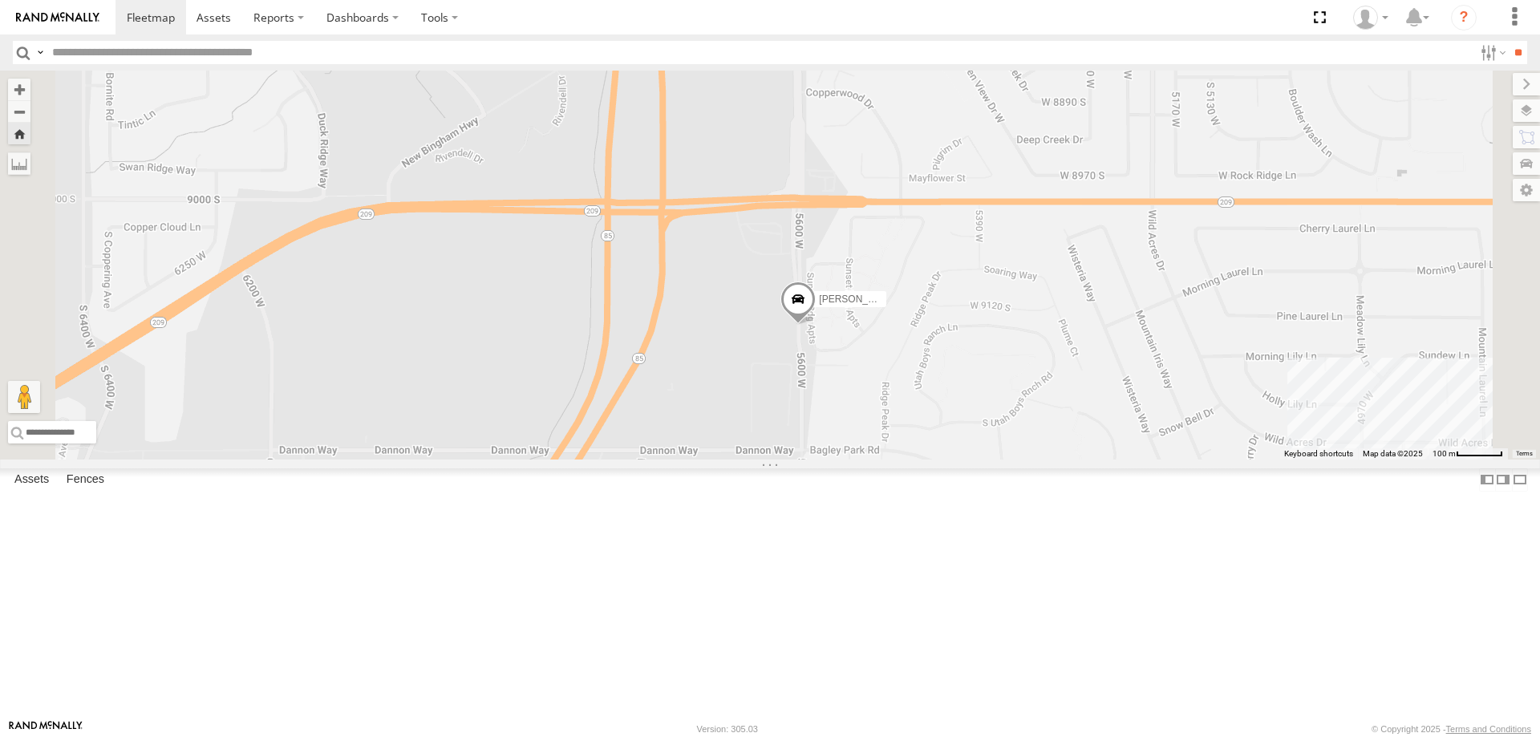
click at [886, 307] on label "[PERSON_NAME] 2014 Chevy" at bounding box center [846, 299] width 80 height 16
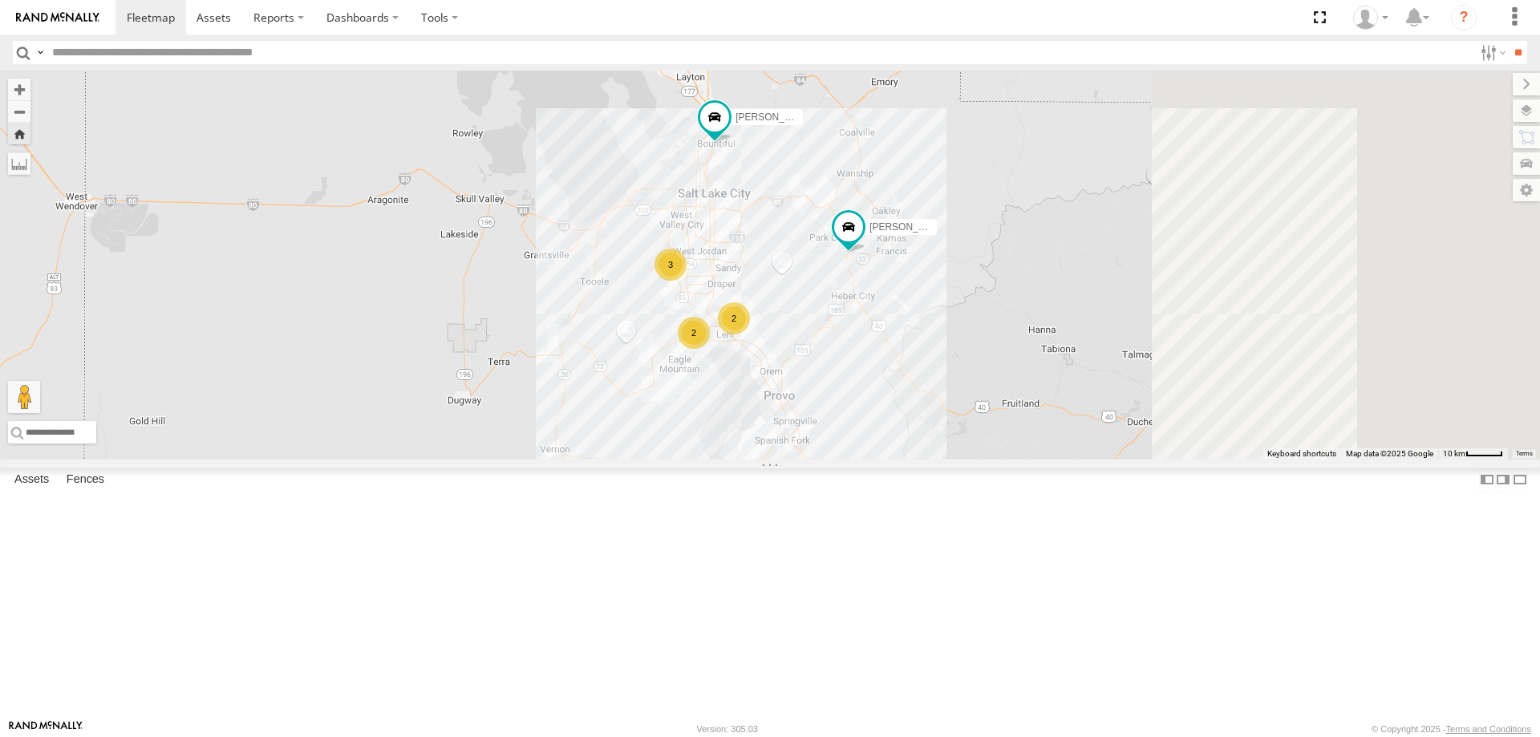
drag, startPoint x: 1290, startPoint y: 526, endPoint x: 712, endPoint y: 317, distance: 614.8
click at [712, 317] on div "3 2 [PERSON_NAME] 2017 E350 GT1 [PERSON_NAME] 2017 F150 2" at bounding box center [770, 265] width 1540 height 389
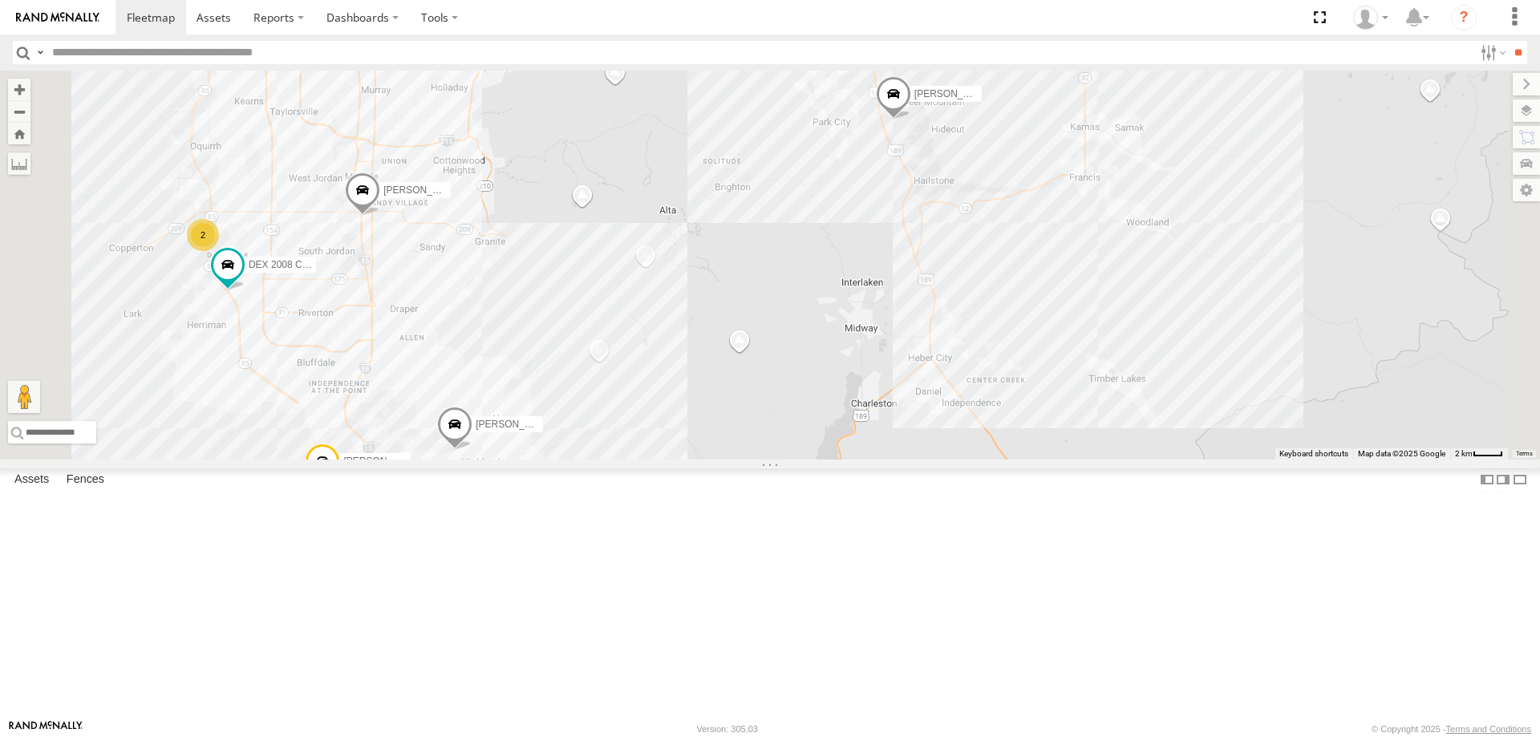
drag, startPoint x: 511, startPoint y: 415, endPoint x: 646, endPoint y: 420, distance: 135.6
click at [642, 421] on div "[PERSON_NAME] 2020 F350 GT2 [PERSON_NAME] 2017 E350 GT1 [PERSON_NAME] -2023 F15…" at bounding box center [770, 265] width 1540 height 389
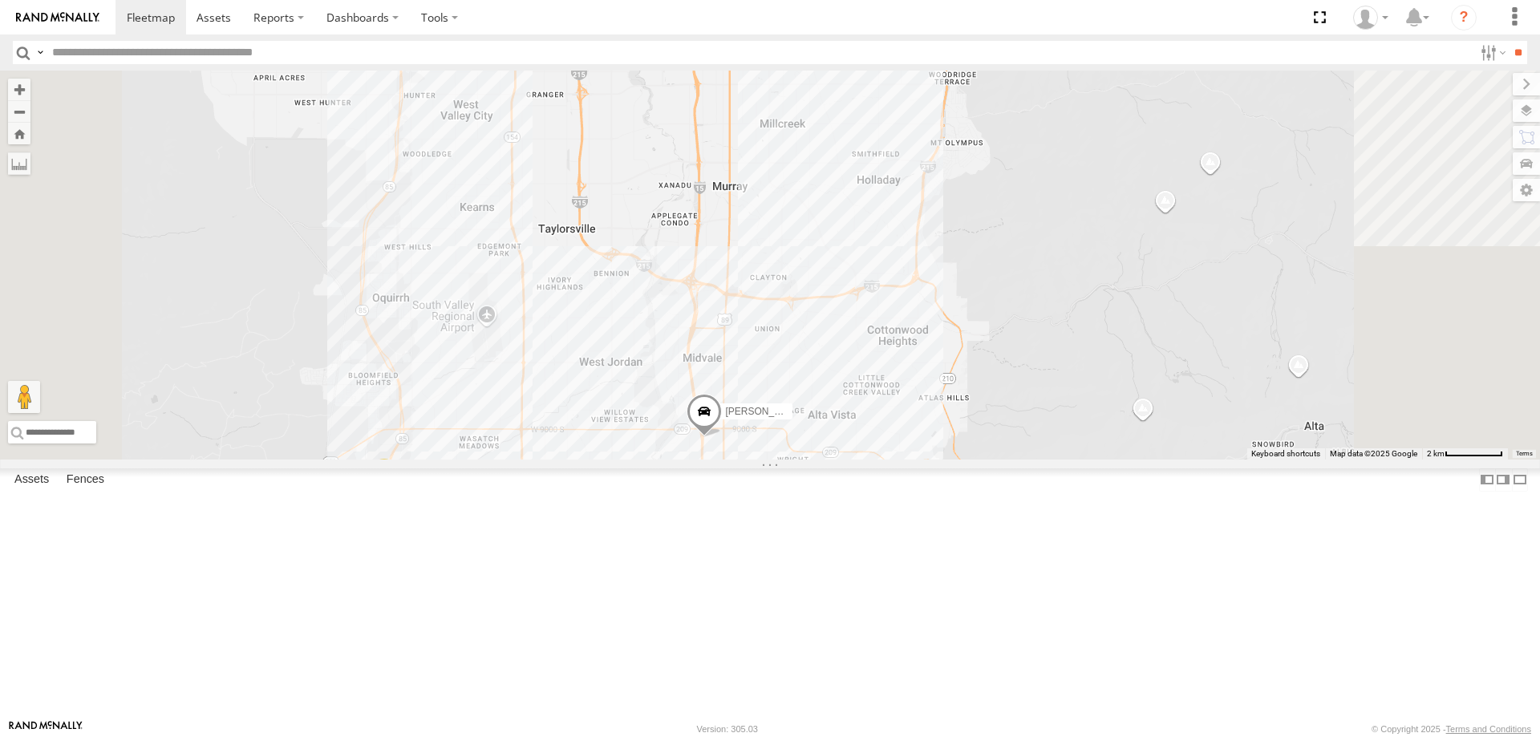
drag, startPoint x: 738, startPoint y: 205, endPoint x: 747, endPoint y: 238, distance: 33.8
click at [746, 237] on div "[PERSON_NAME] 2020 F350 GT2 [PERSON_NAME] 2017 E350 GT1 [PERSON_NAME] -2023 F15…" at bounding box center [770, 265] width 1540 height 389
